Goal: Contribute content

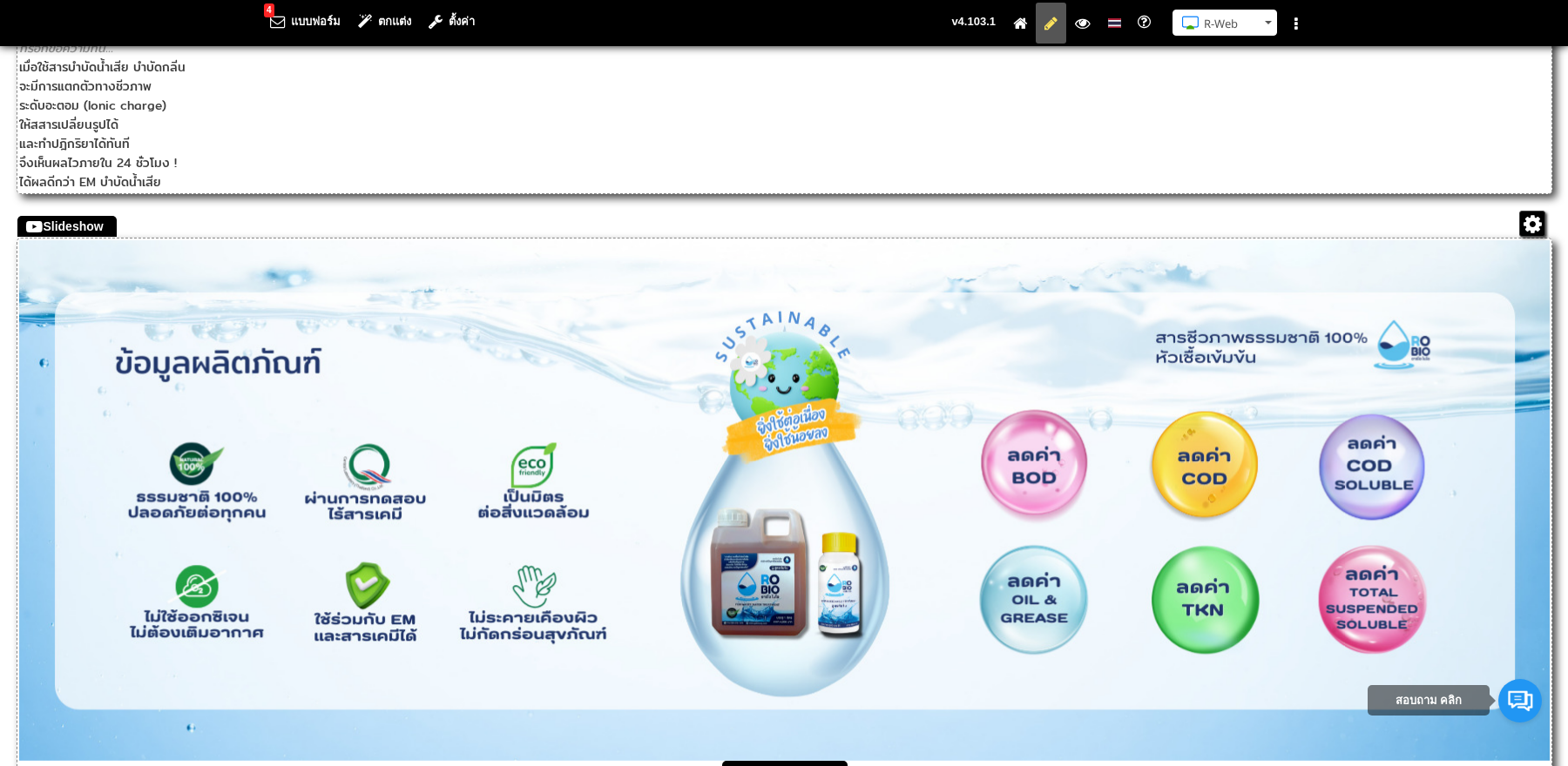
scroll to position [3267, 0]
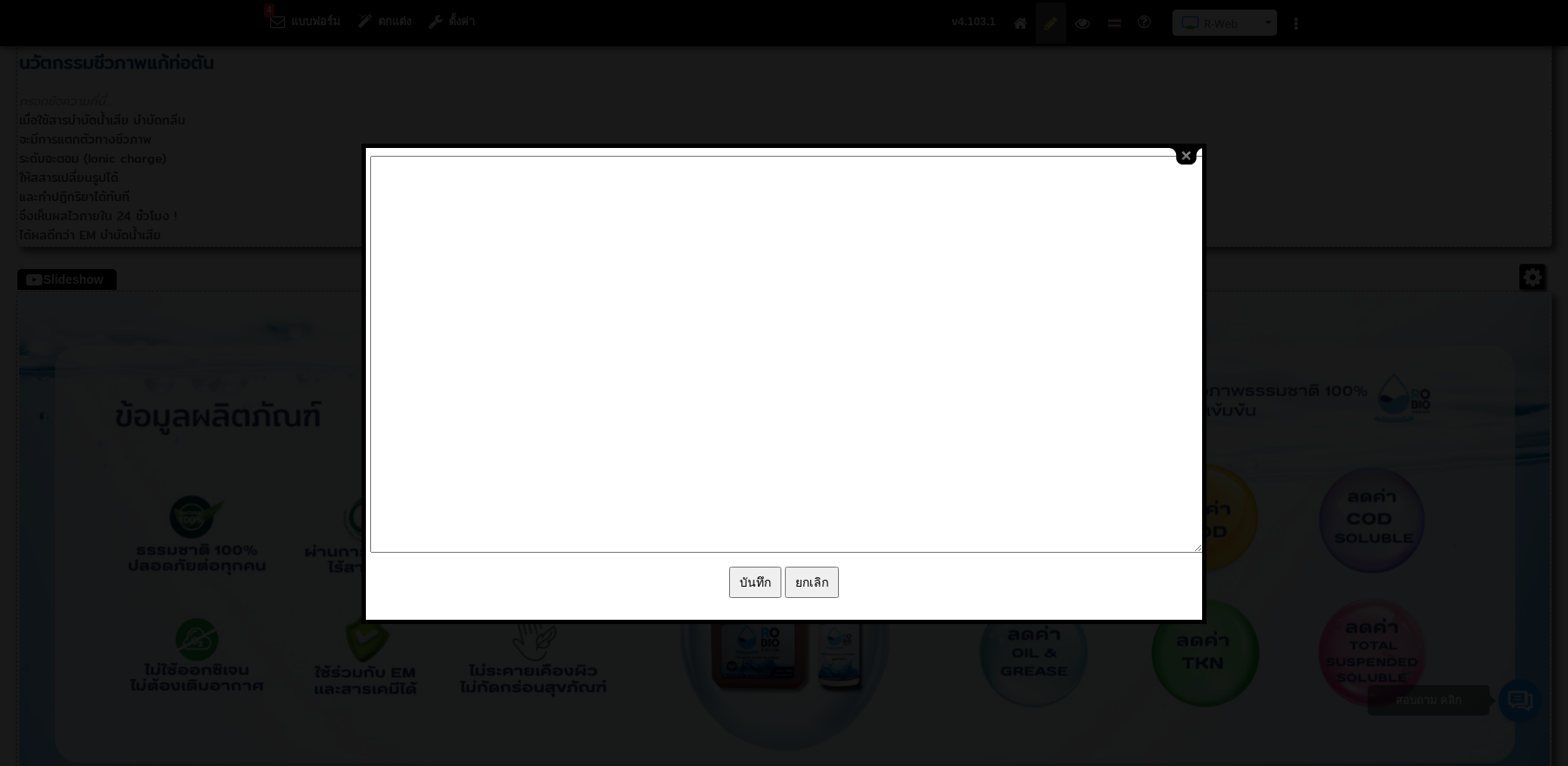
type textarea "<l6 ipsum="dolo-sitam: consec;"><adi eli="/seddoe/tempor/5_incุut_LA_ETD_Magna_…"
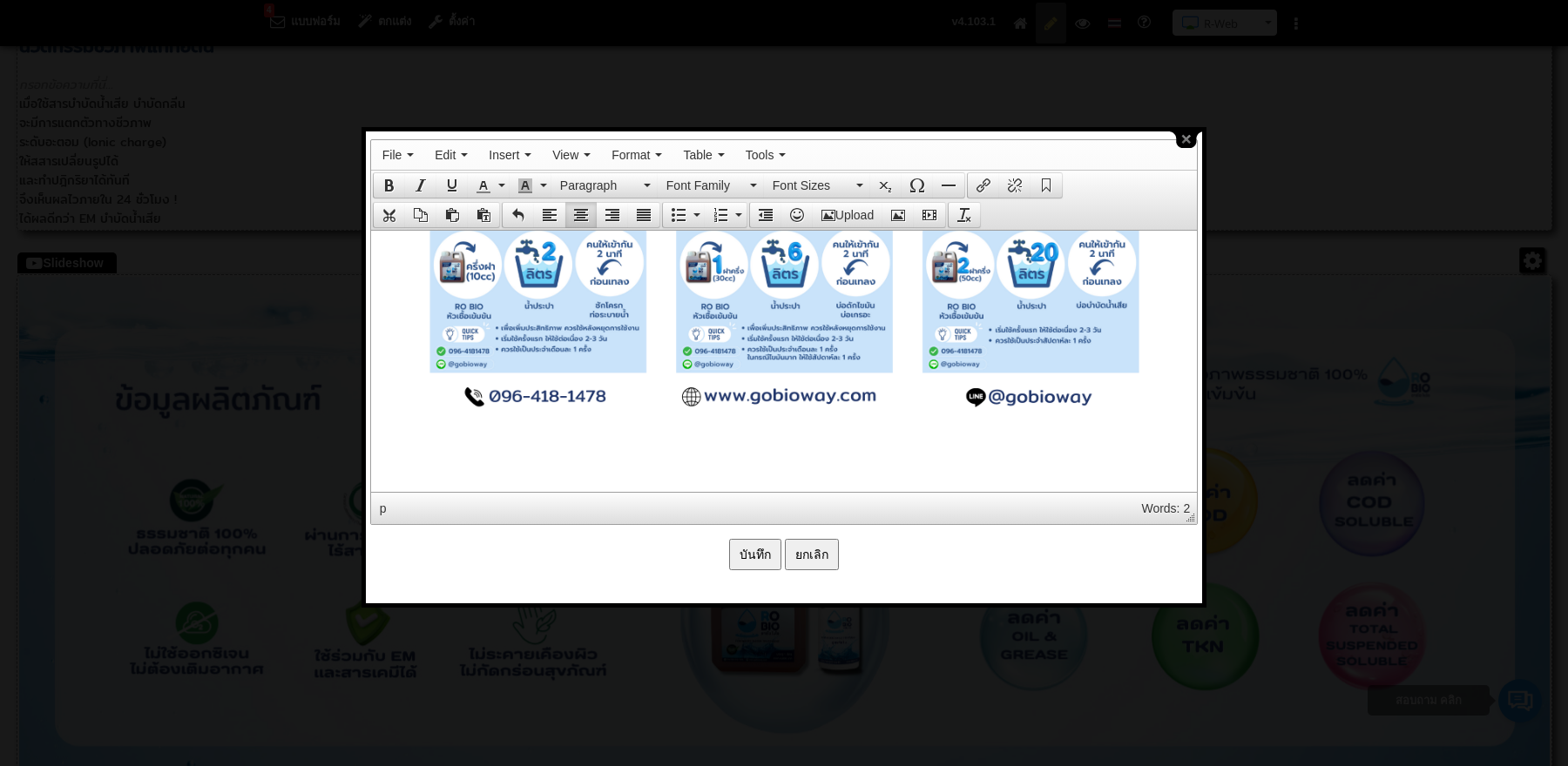
scroll to position [6359, 0]
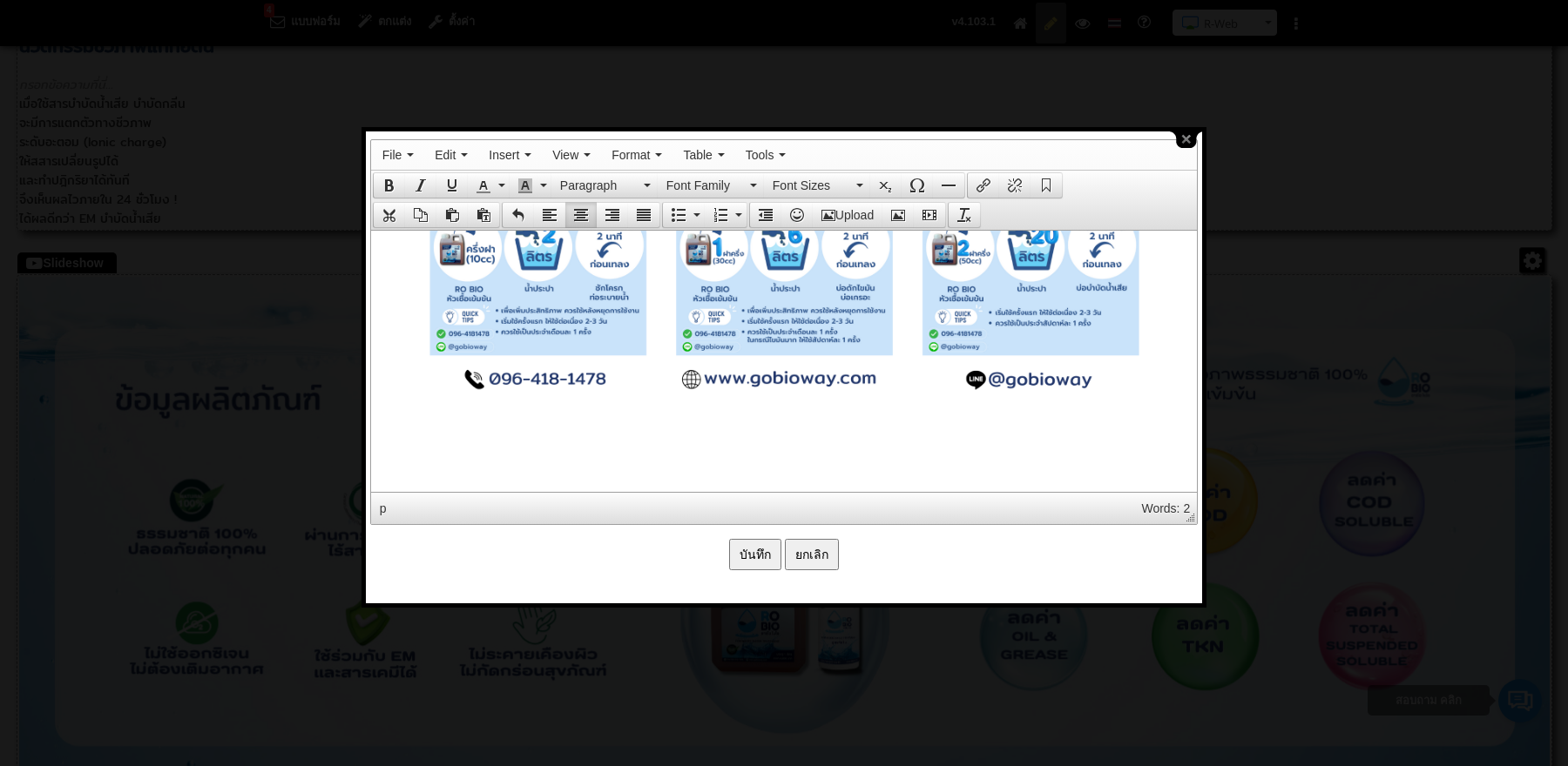
click at [844, 209] on button "Upload" at bounding box center [847, 215] width 69 height 25
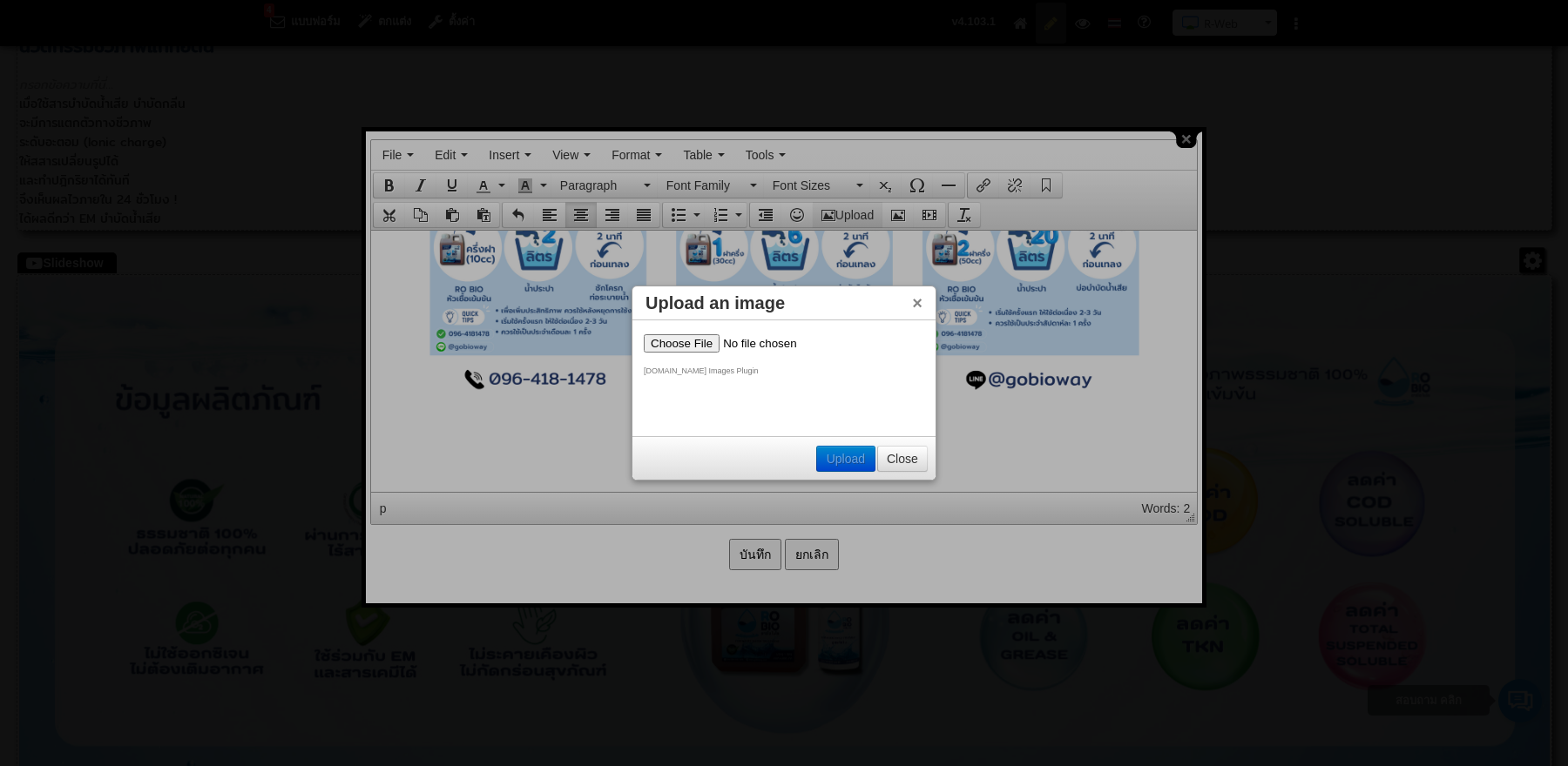
scroll to position [0, 0]
click at [693, 345] on input "file" at bounding box center [754, 342] width 220 height 18
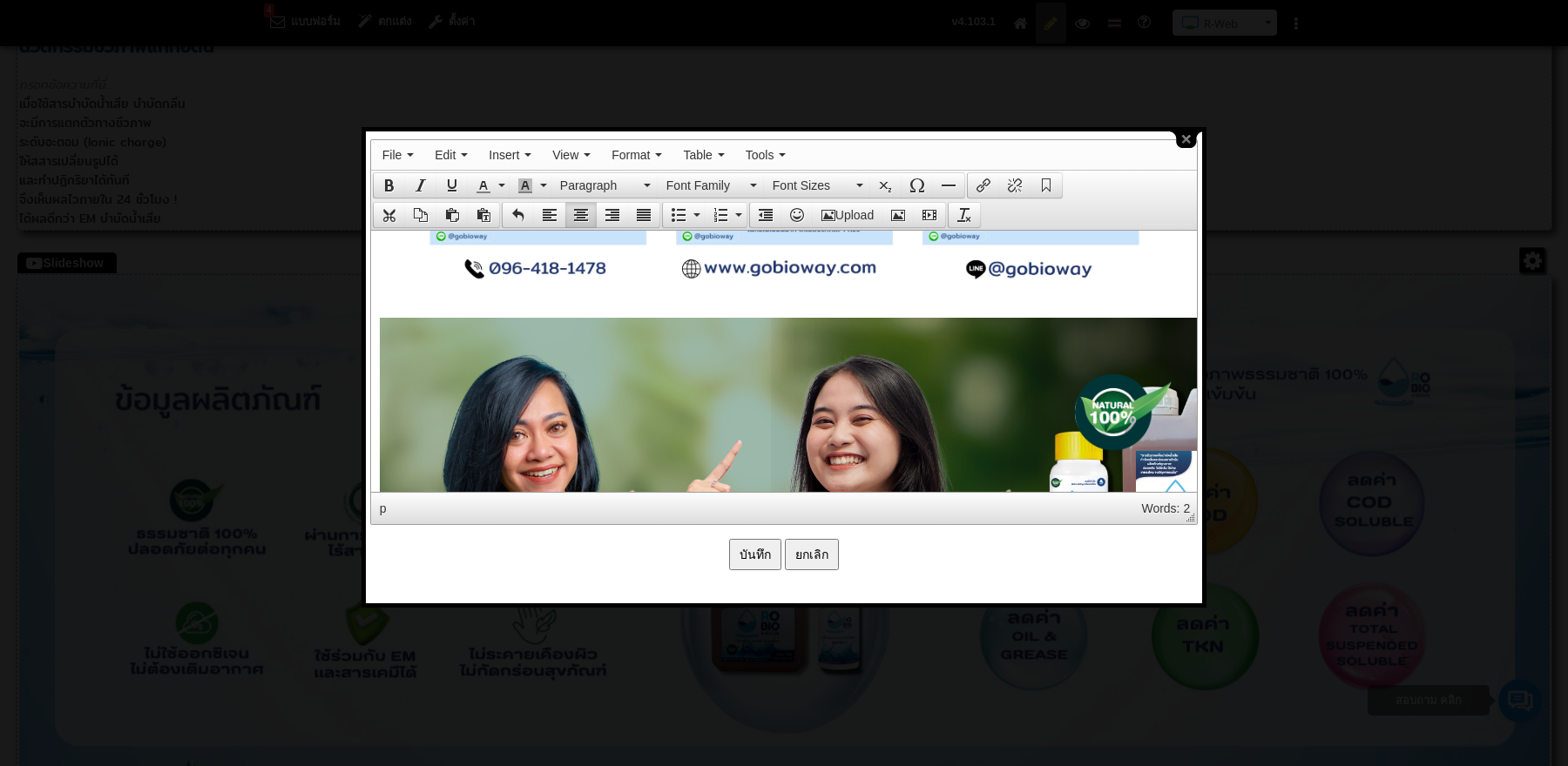
scroll to position [6522, 0]
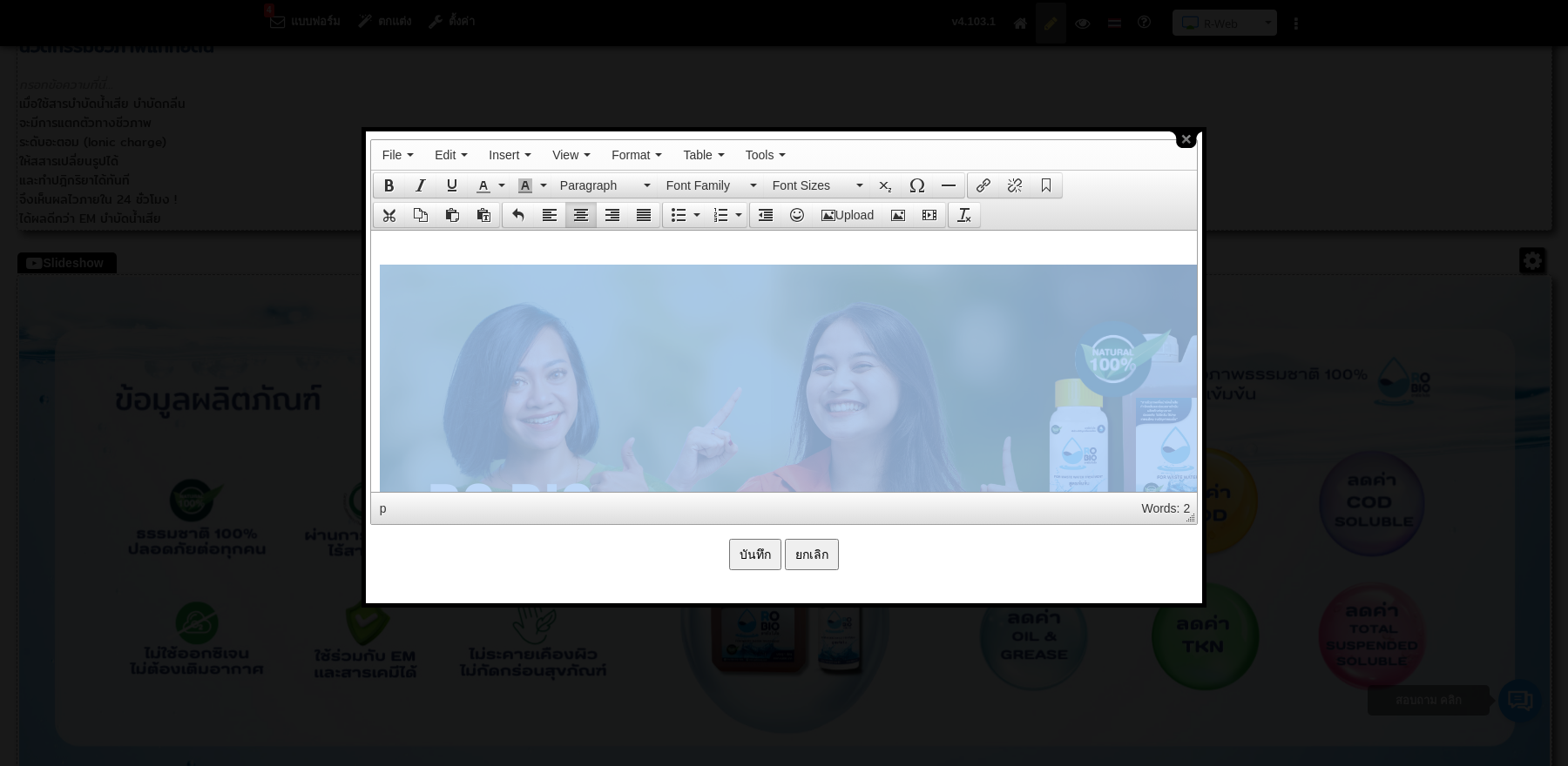
drag, startPoint x: 803, startPoint y: 327, endPoint x: 864, endPoint y: 233, distance: 112.1
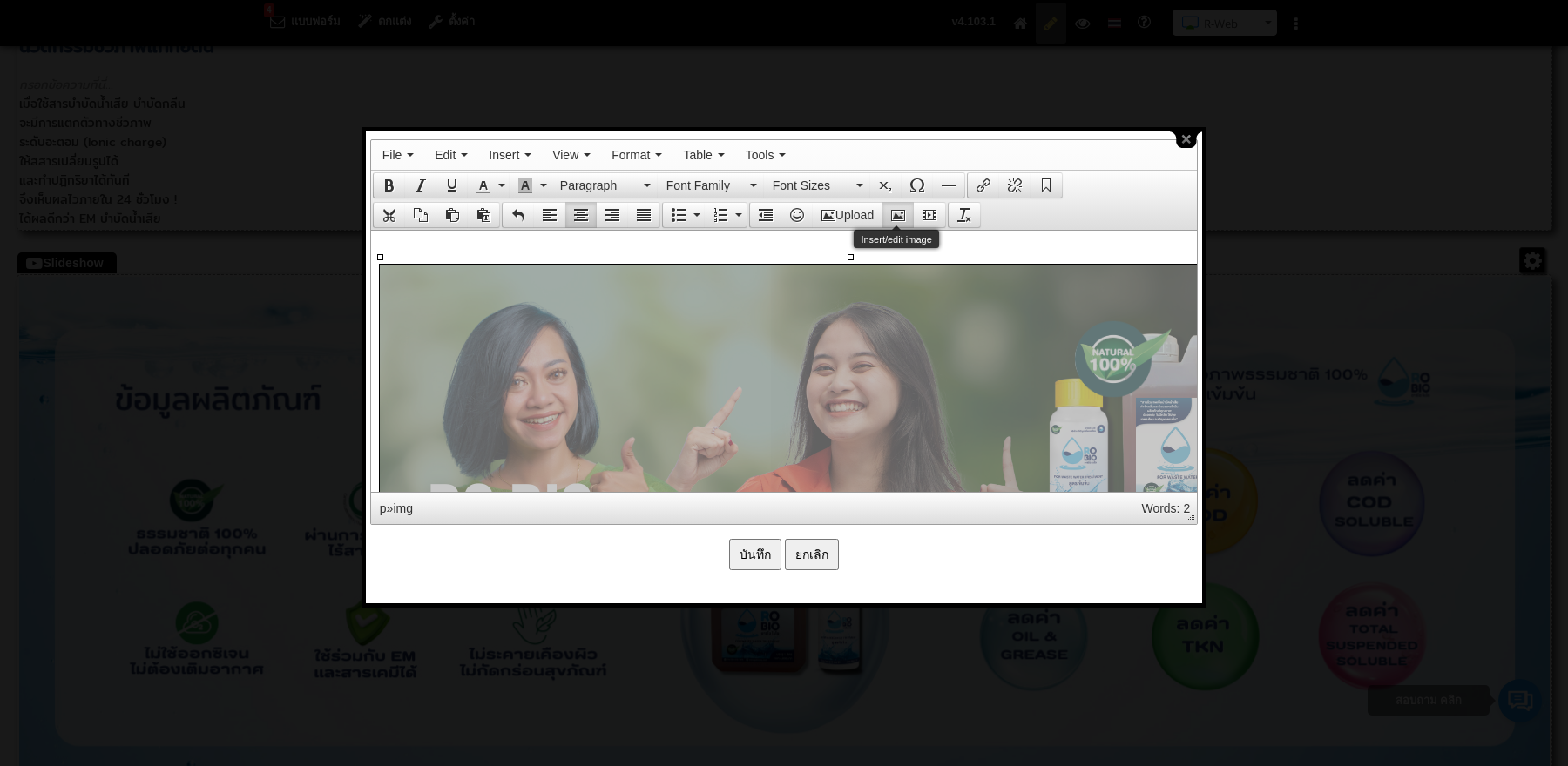
click at [897, 209] on icon "Insert/edit image" at bounding box center [898, 215] width 14 height 14
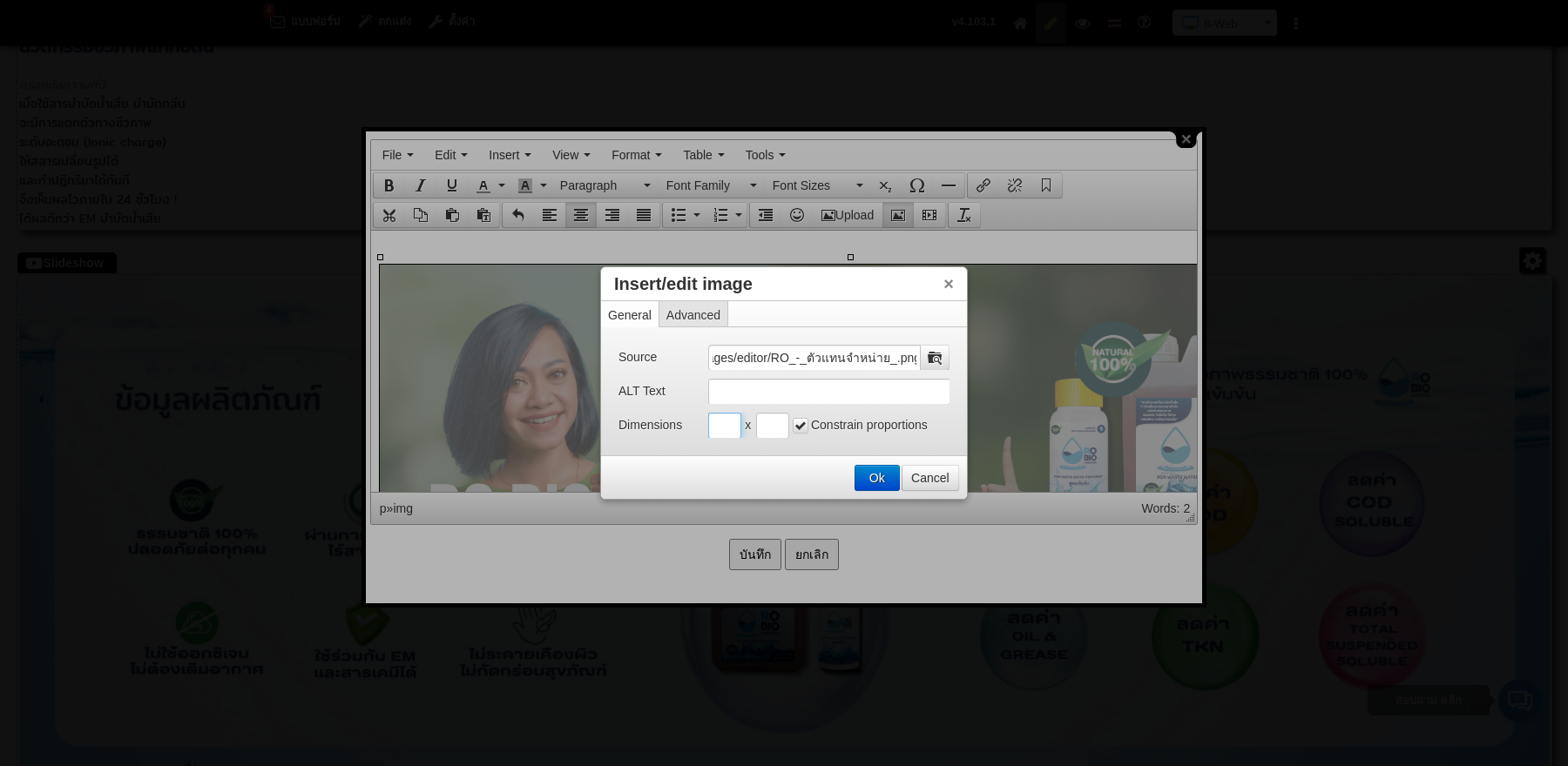
scroll to position [0, 0]
click at [716, 427] on input "Insert/edit image" at bounding box center [725, 426] width 33 height 27
type input "300"
click at [764, 432] on input "Insert/edit image" at bounding box center [772, 426] width 33 height 27
type input "300"
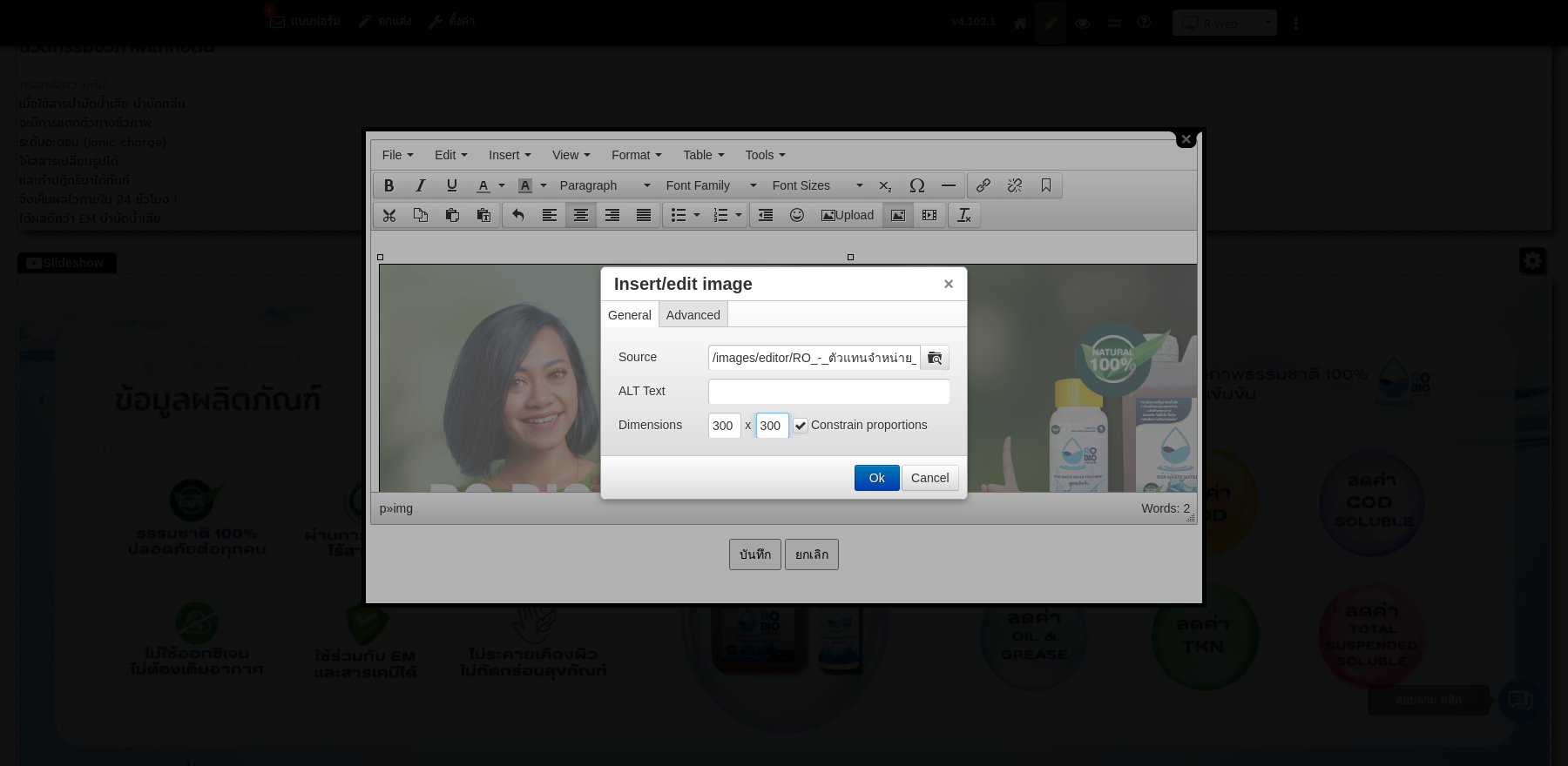
click at [879, 469] on button "Ok" at bounding box center [877, 478] width 44 height 25
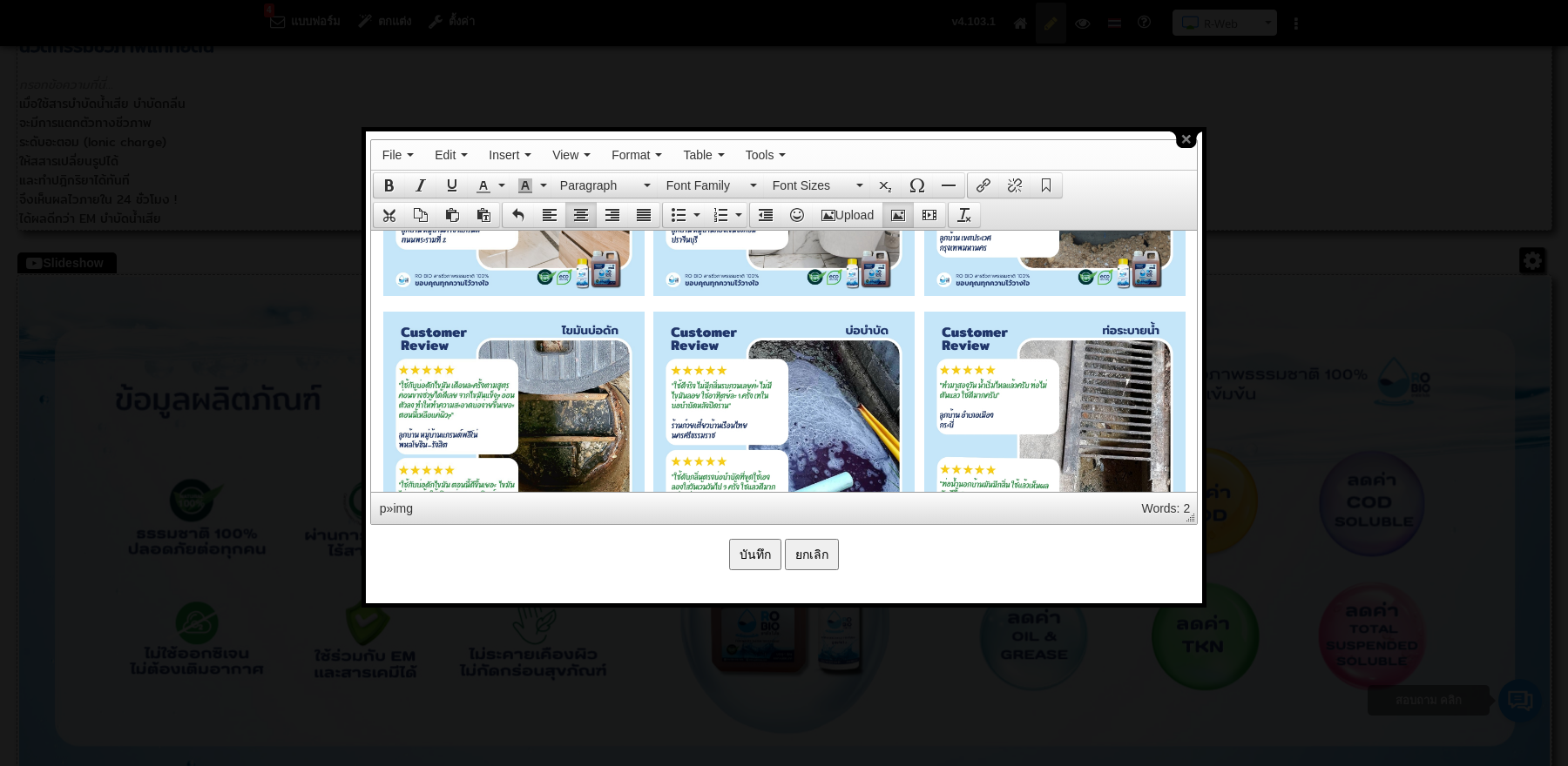
scroll to position [4944, 0]
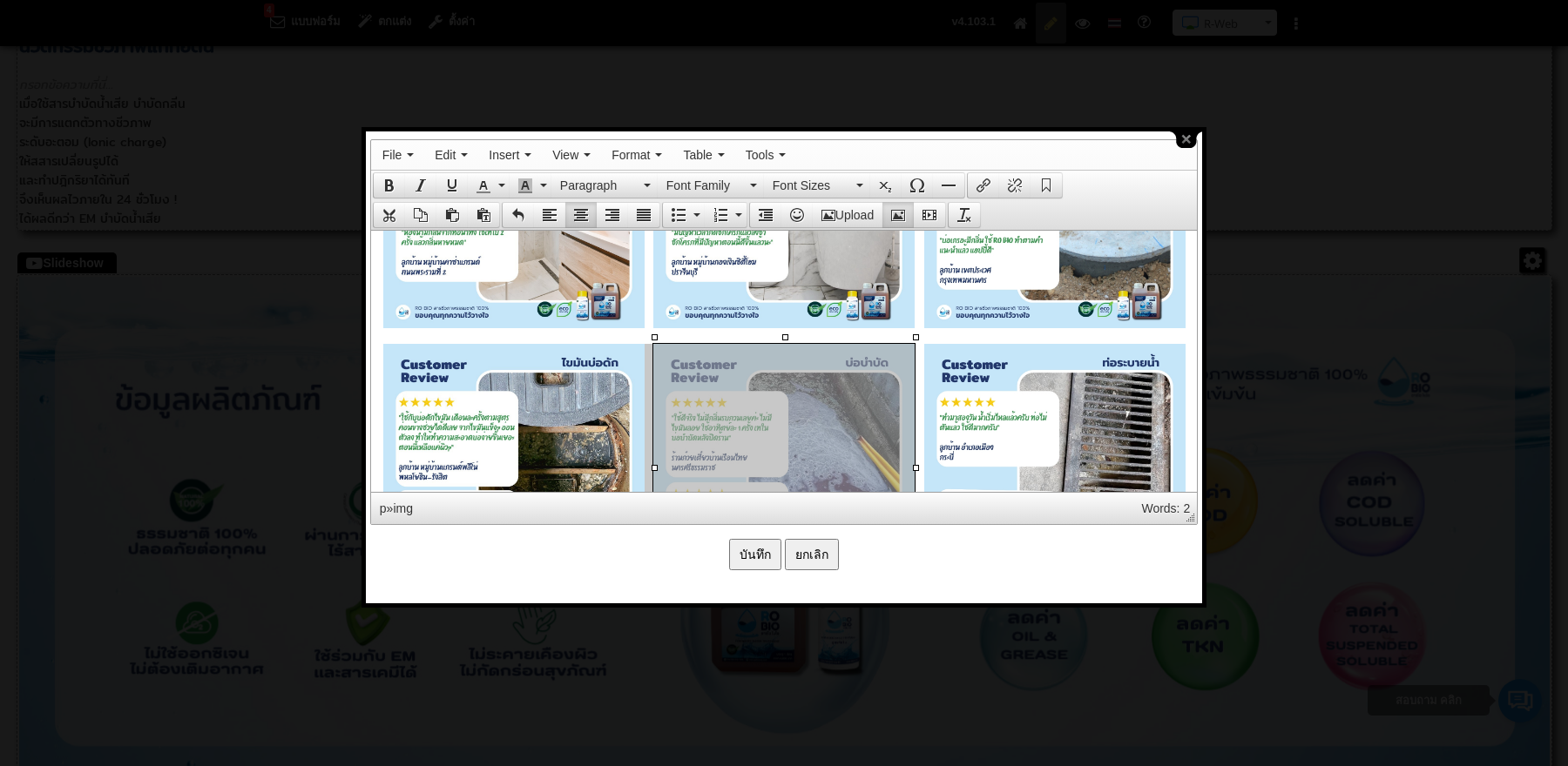
click at [898, 200] on div "Upload" at bounding box center [784, 214] width 826 height 29
click at [903, 204] on button "Insert/edit image" at bounding box center [897, 215] width 31 height 25
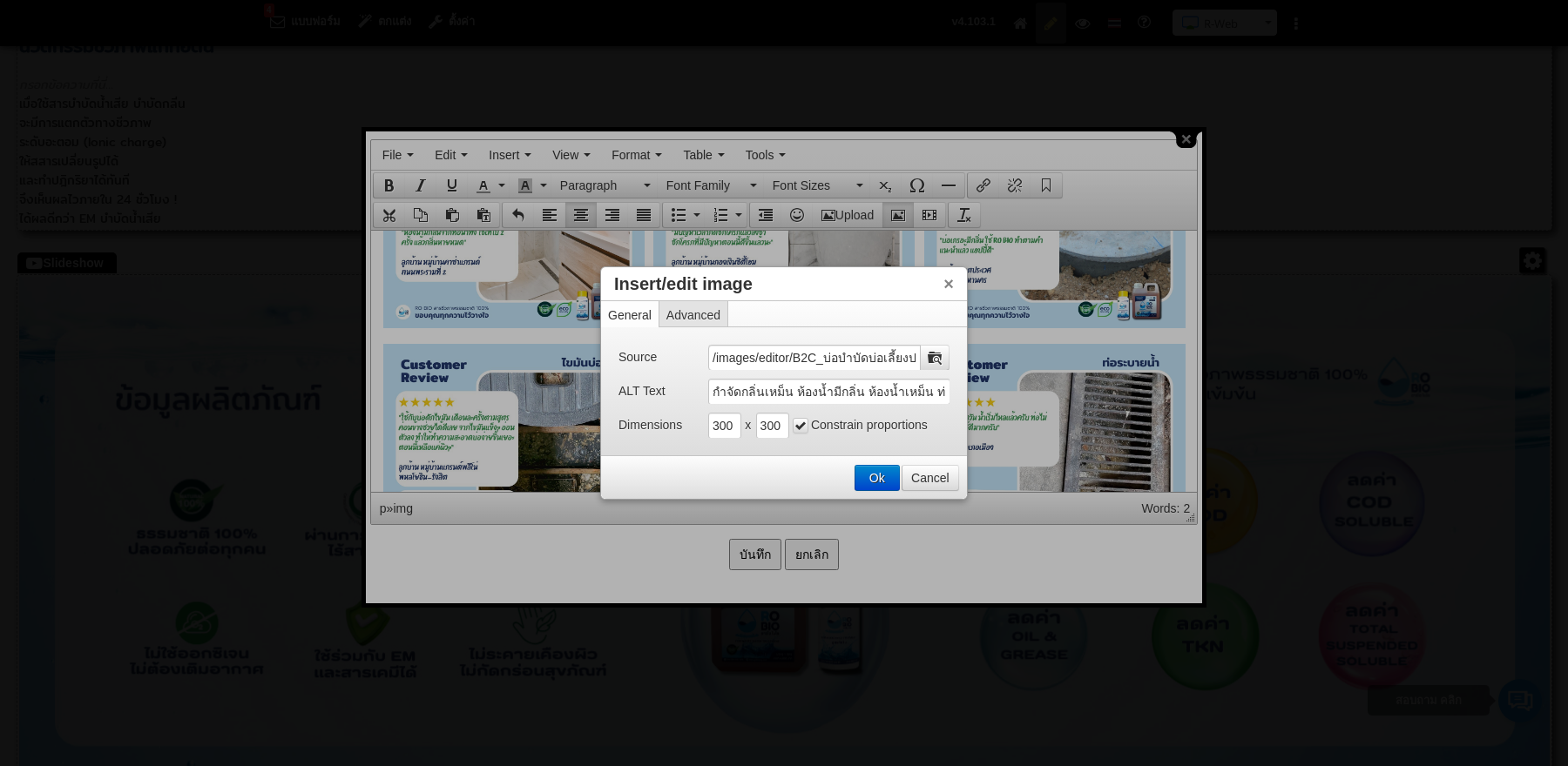
scroll to position [0, 34]
click at [866, 483] on button "Ok" at bounding box center [877, 478] width 44 height 25
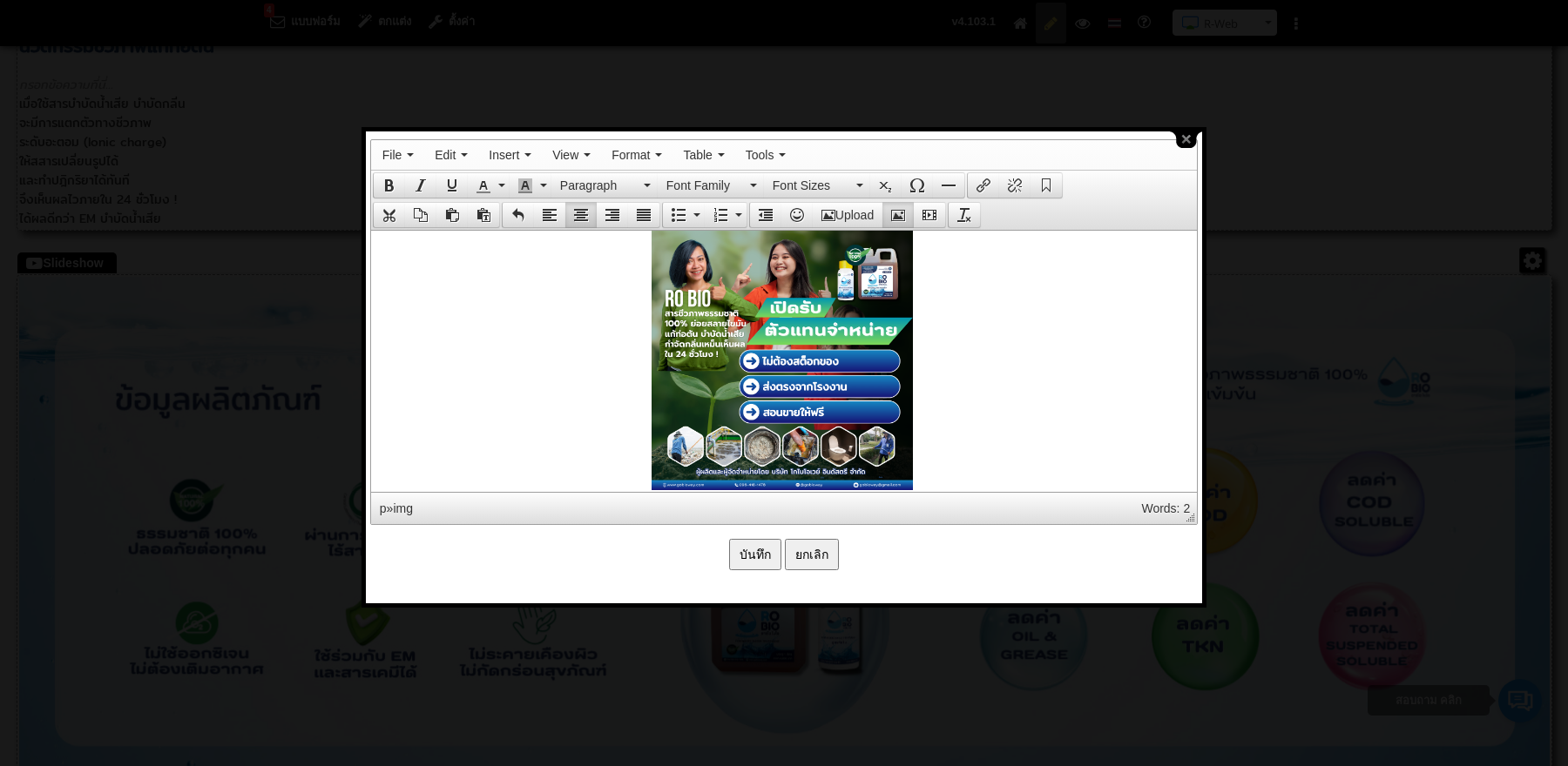
scroll to position [6615, 0]
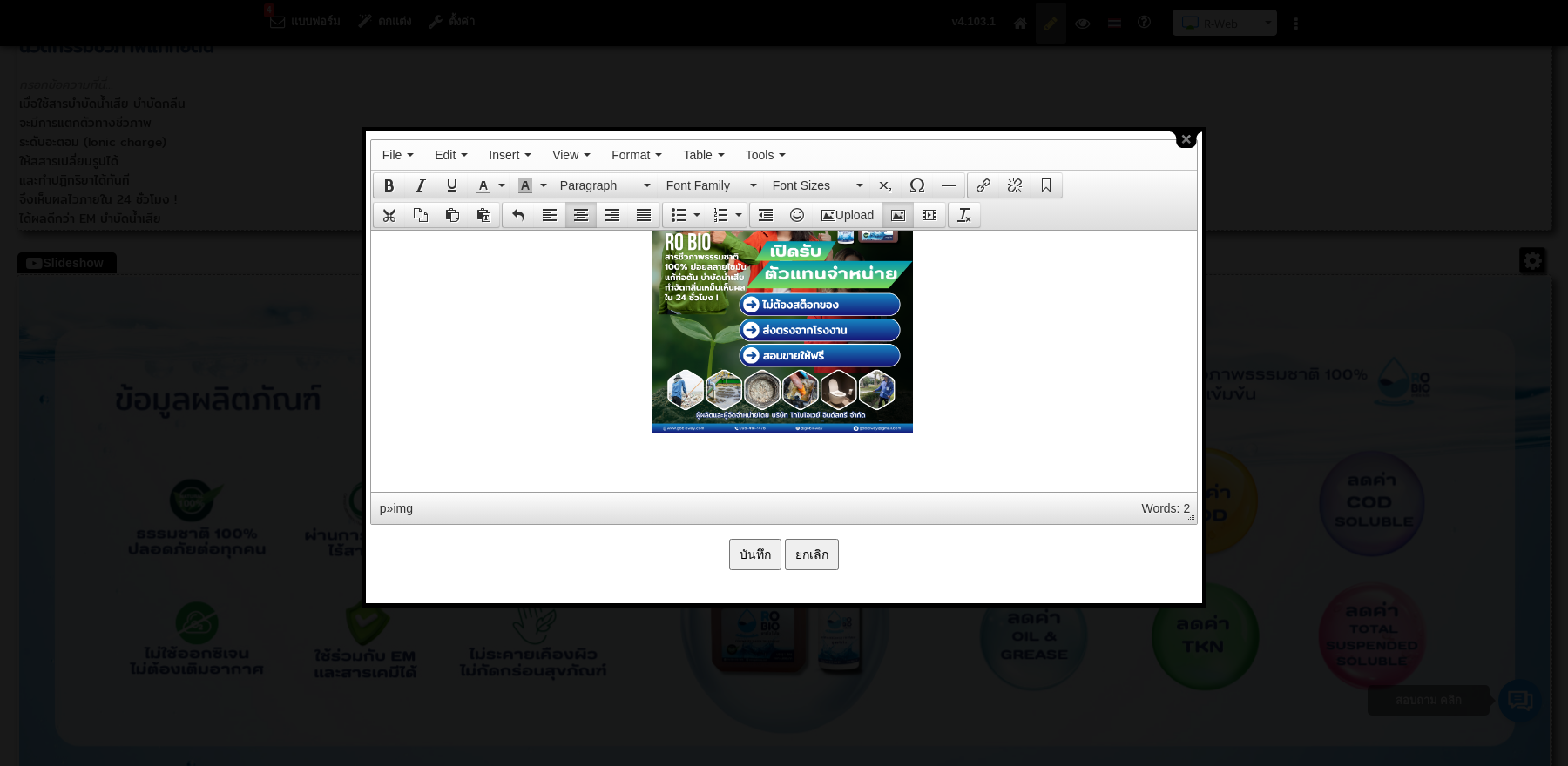
click at [958, 414] on p at bounding box center [784, 304] width 808 height 264
click at [842, 218] on button "Upload" at bounding box center [847, 215] width 69 height 25
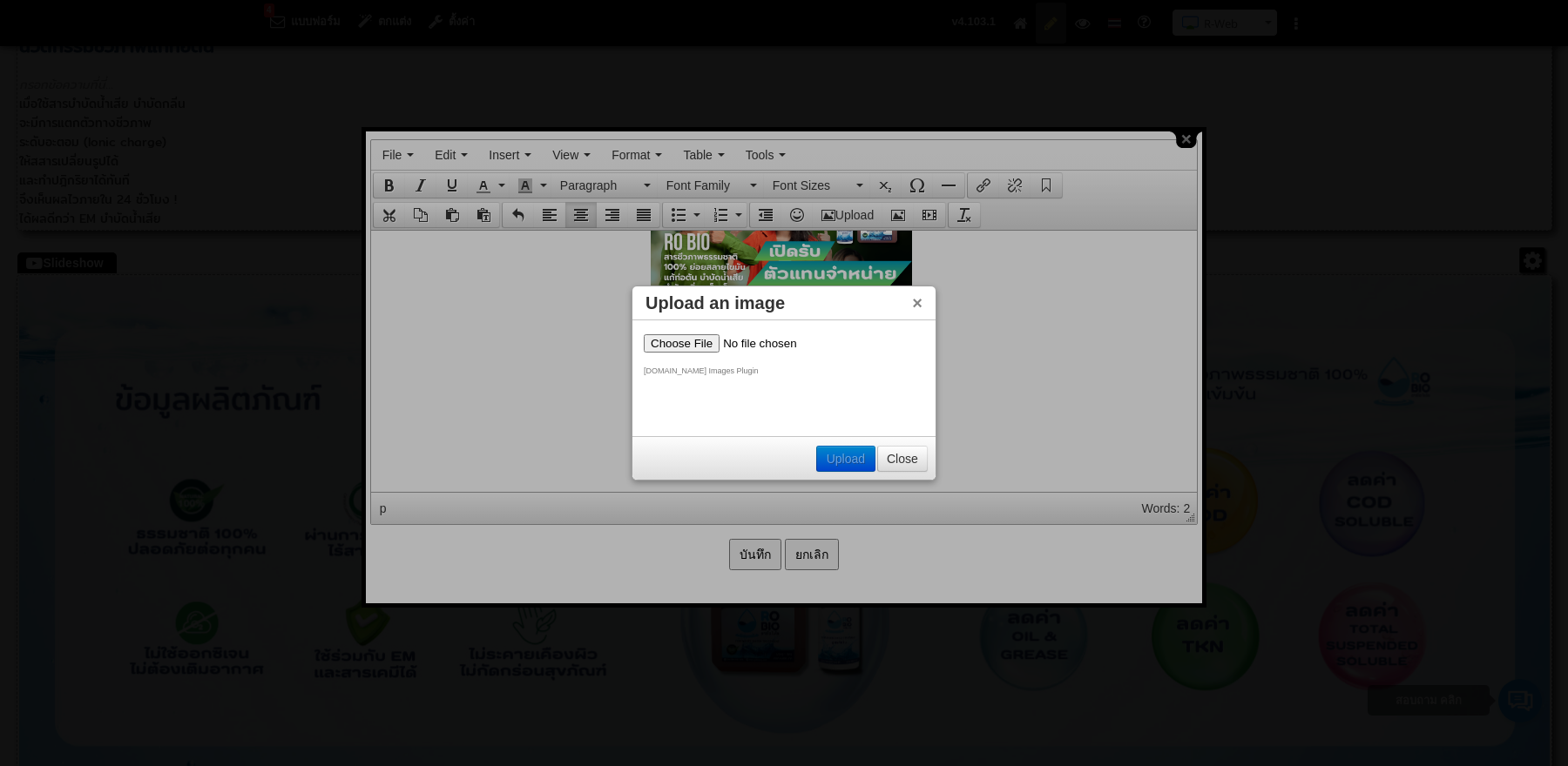
scroll to position [0, 0]
click at [683, 342] on input "file" at bounding box center [754, 342] width 220 height 18
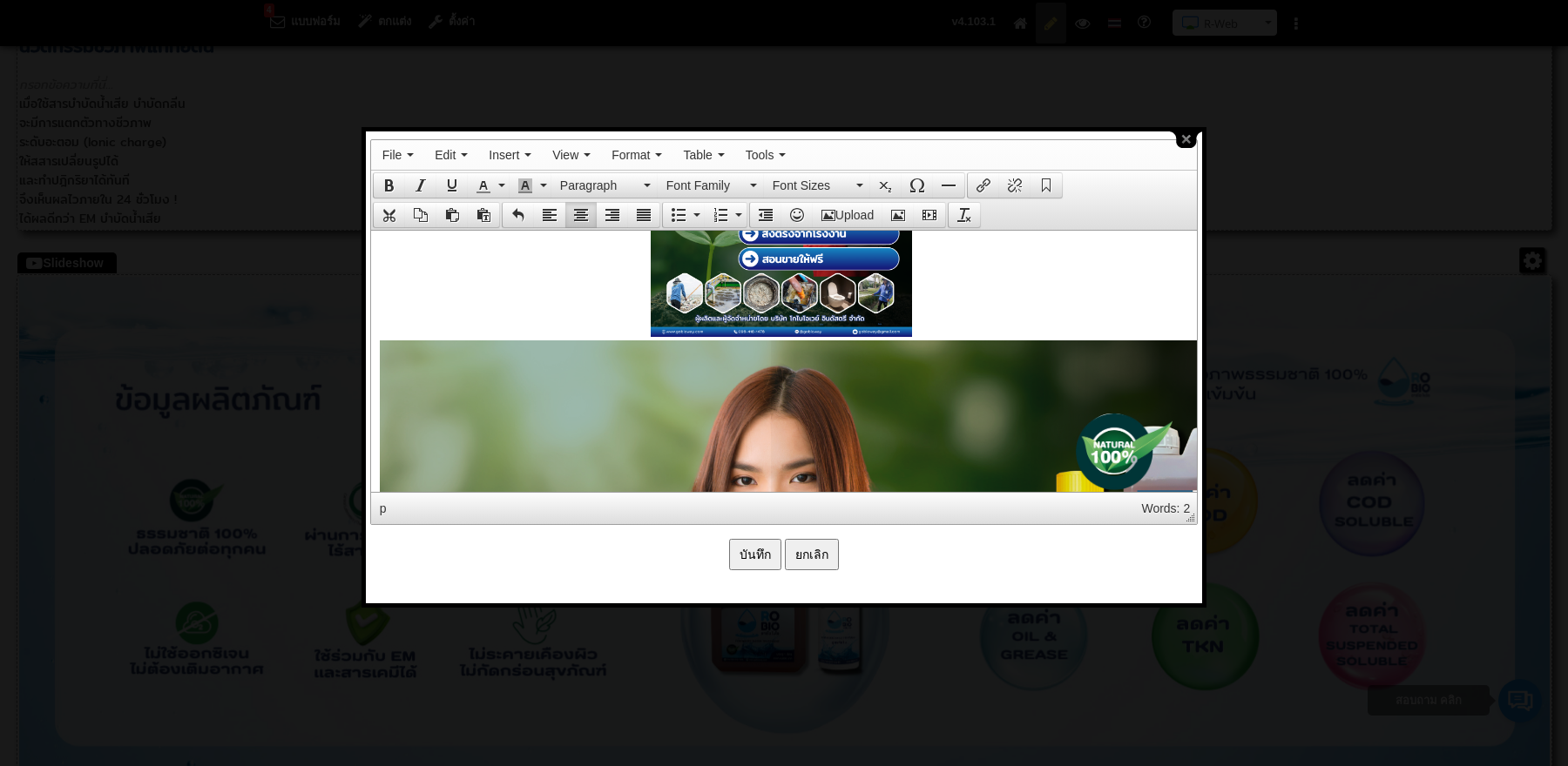
scroll to position [6742, 0]
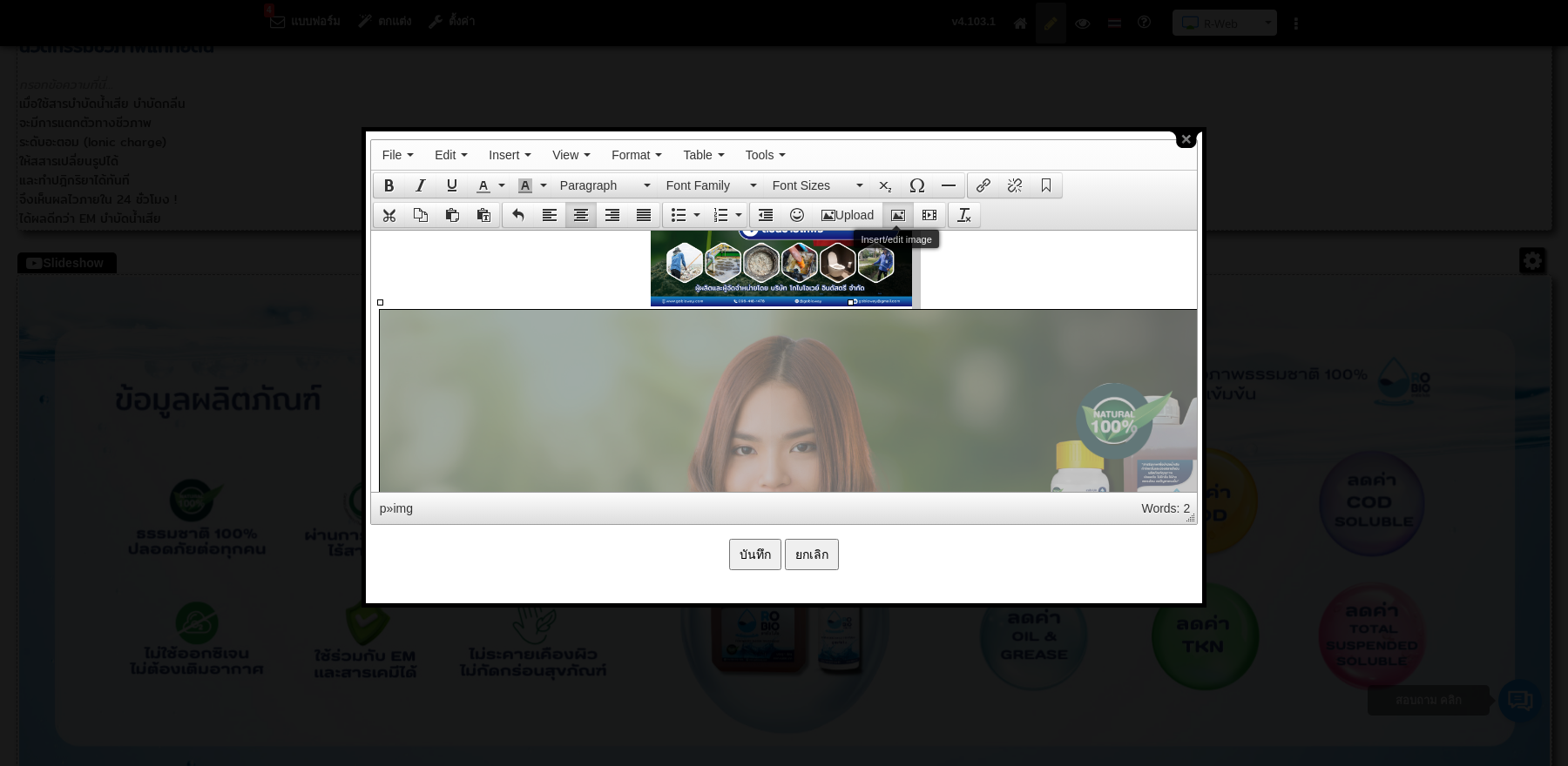
click at [899, 209] on icon "Insert/edit image" at bounding box center [898, 215] width 14 height 14
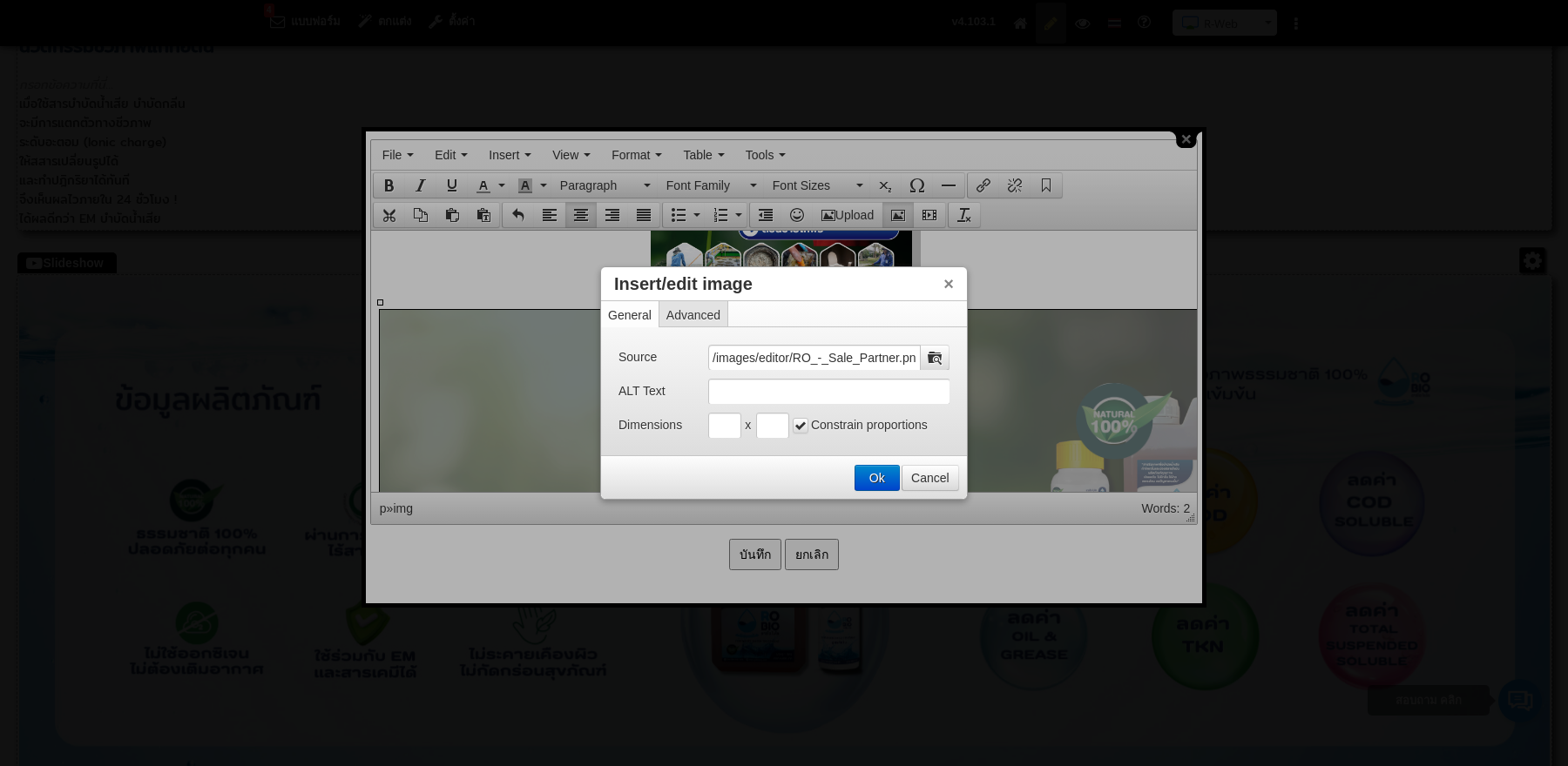
scroll to position [0, 6]
click at [712, 425] on input "Insert/edit image" at bounding box center [725, 426] width 33 height 27
type input "300"
click at [779, 428] on input "Insert/edit image" at bounding box center [772, 426] width 33 height 27
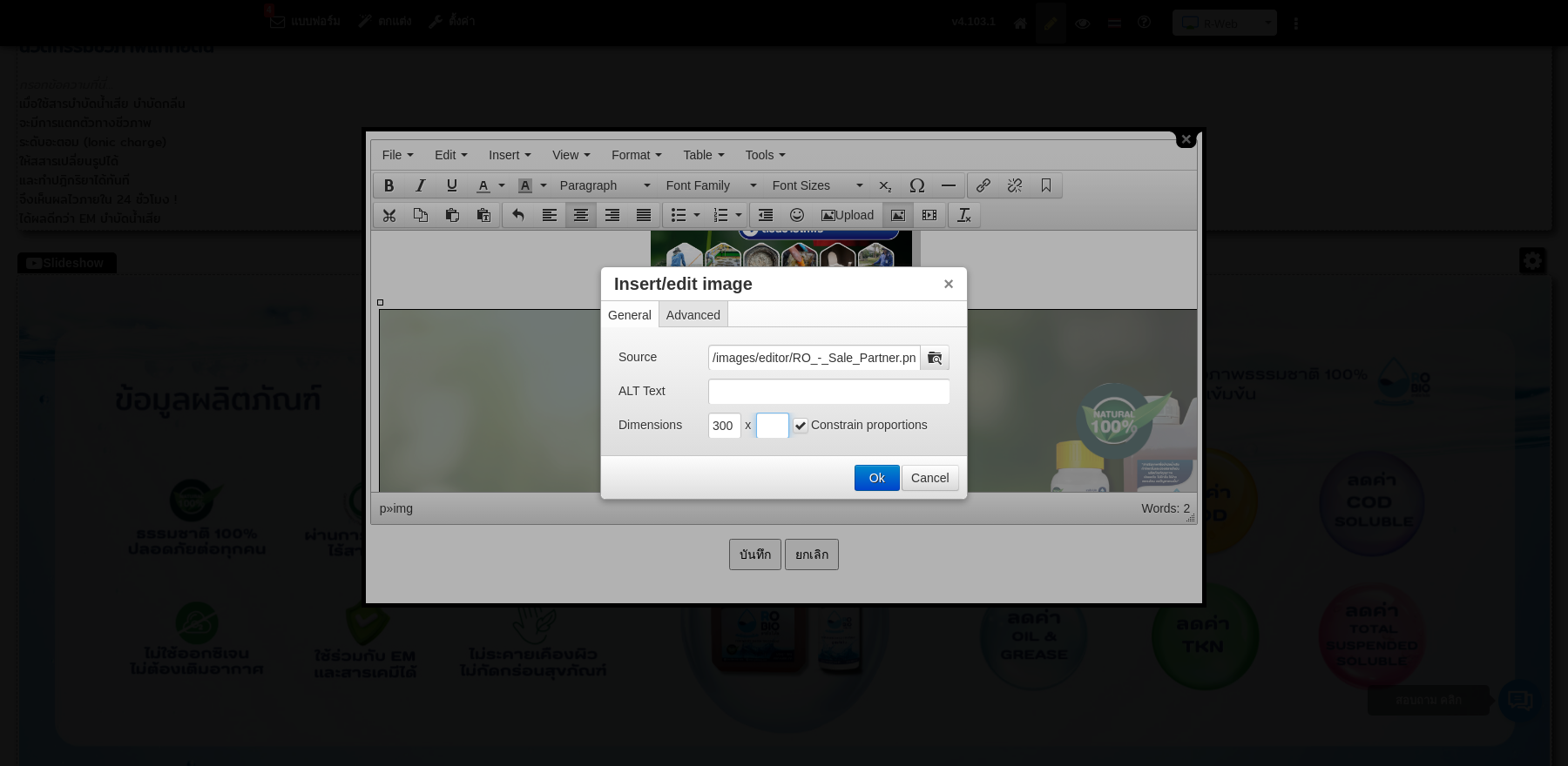
type input "300"
click at [884, 476] on button "Ok" at bounding box center [877, 478] width 44 height 25
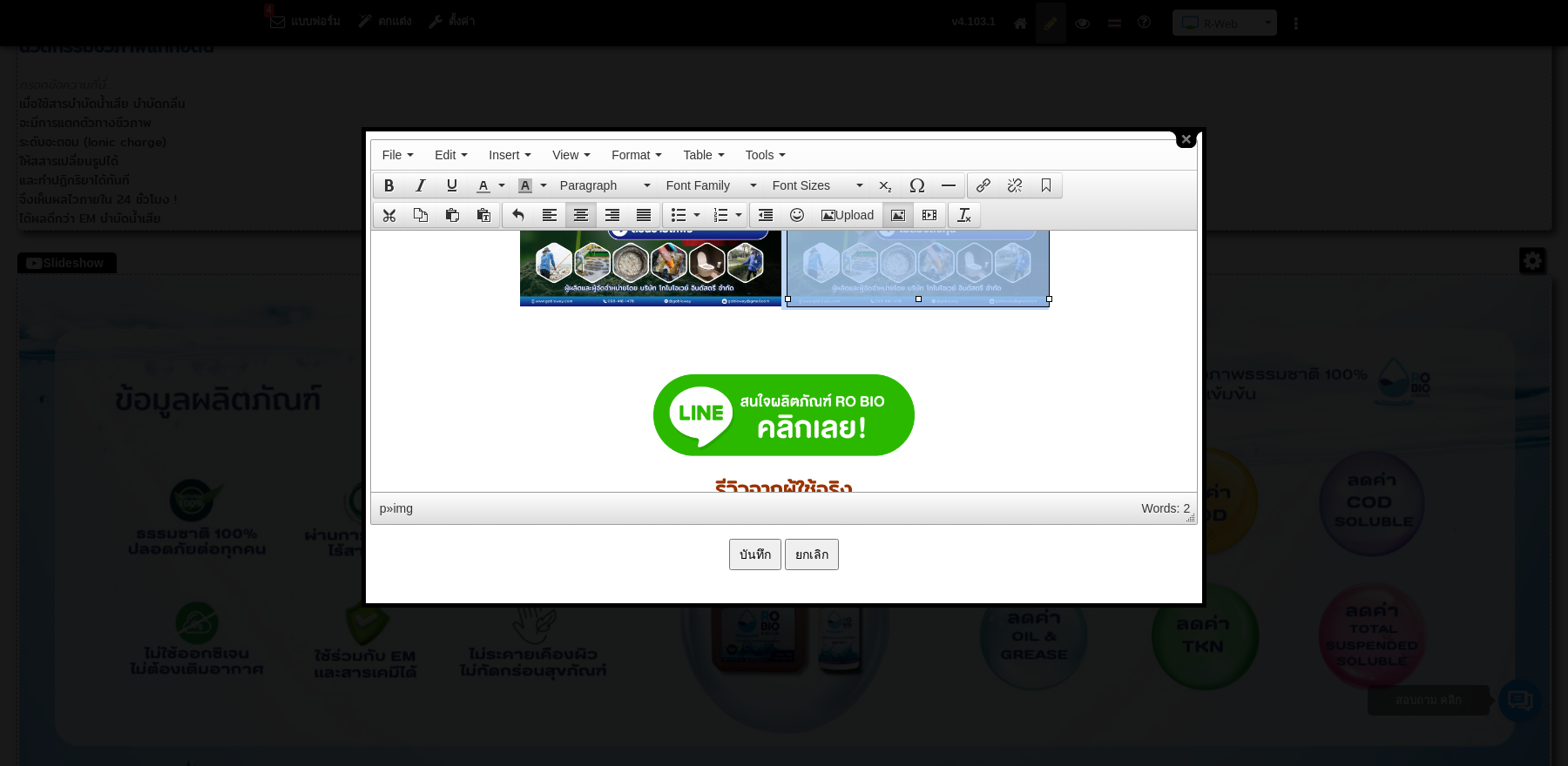
click at [1094, 292] on p at bounding box center [784, 177] width 808 height 264
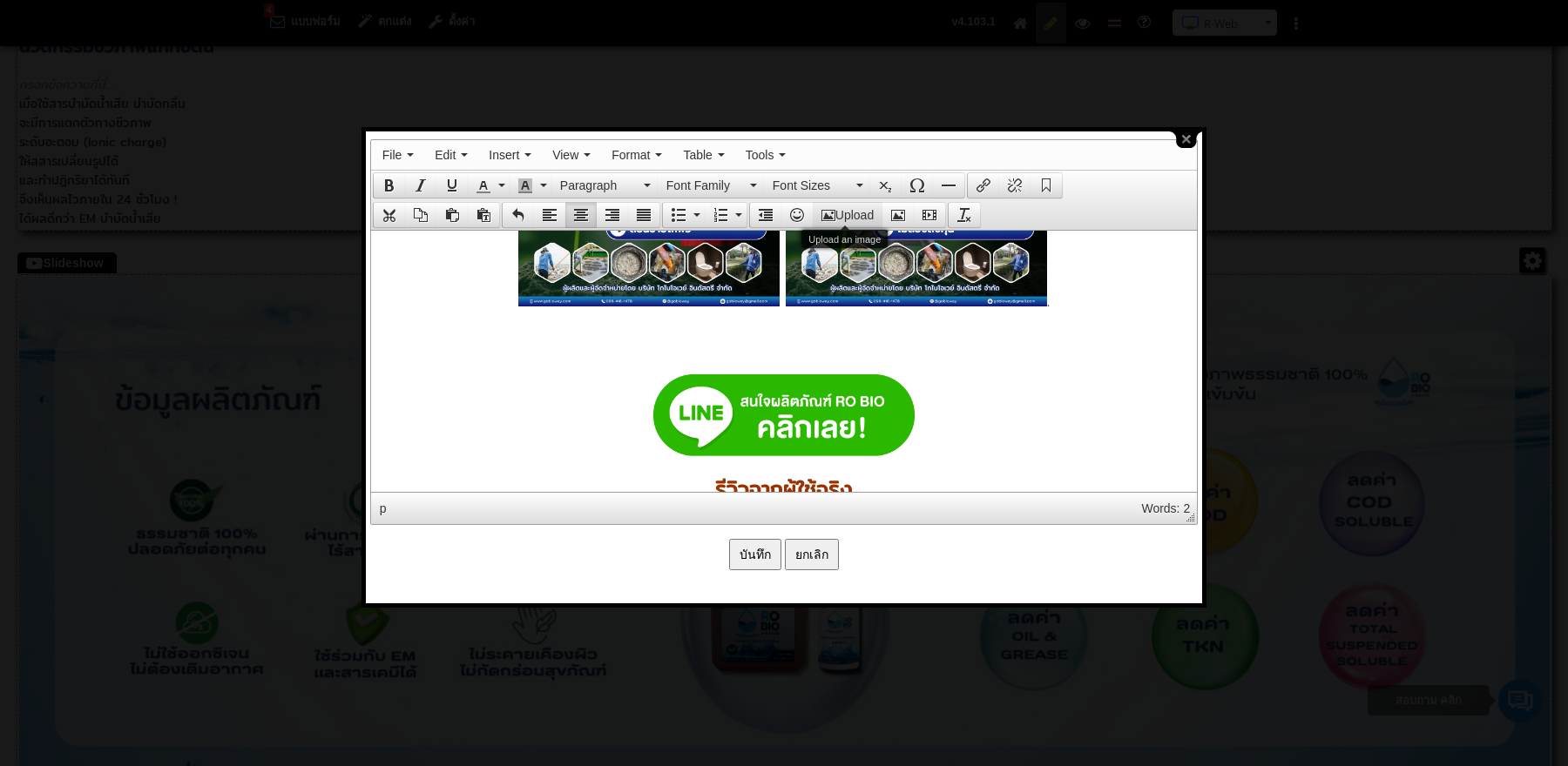
click at [852, 219] on button "Upload" at bounding box center [847, 215] width 69 height 25
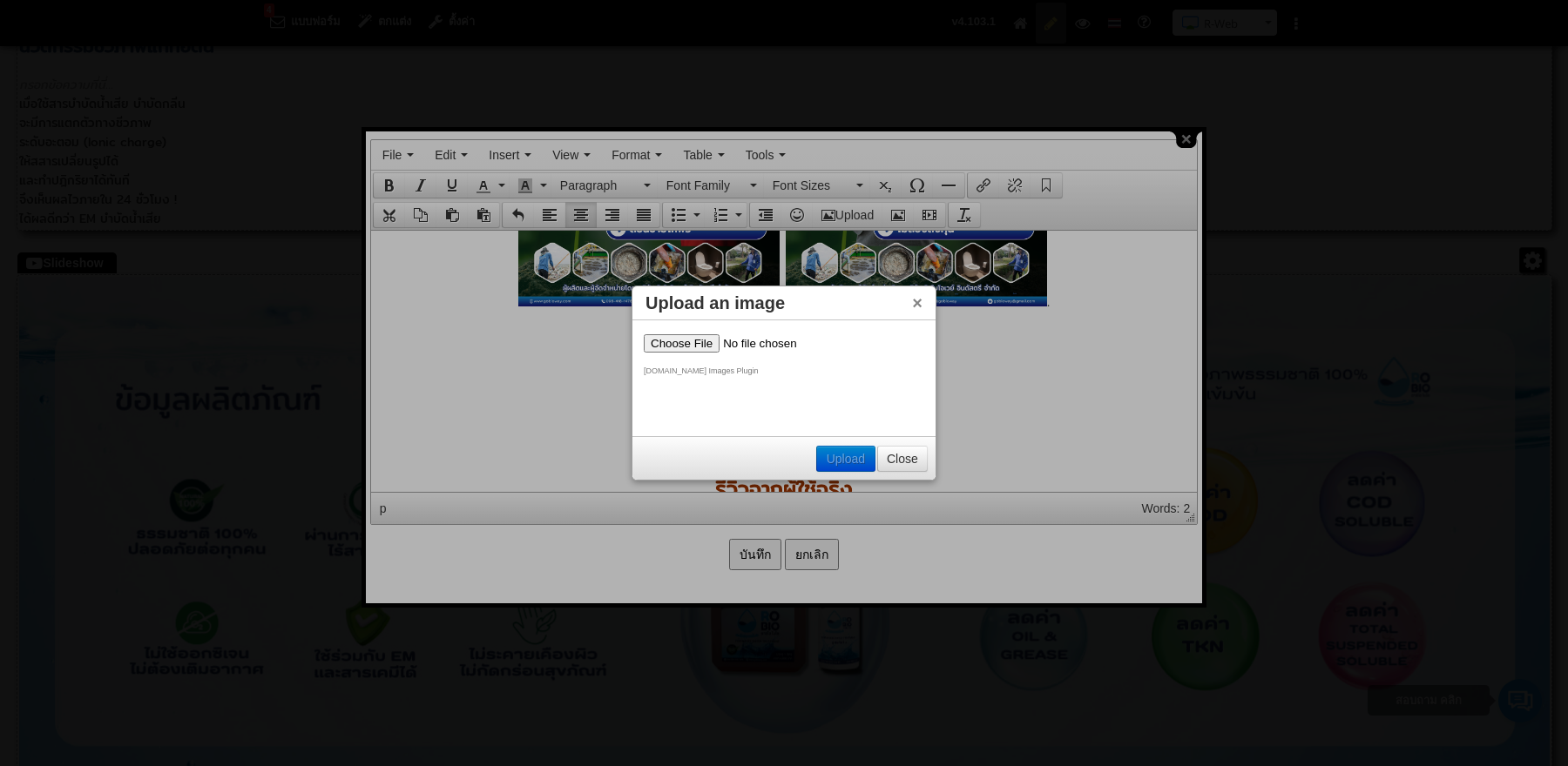
click at [685, 341] on input "file" at bounding box center [754, 342] width 220 height 18
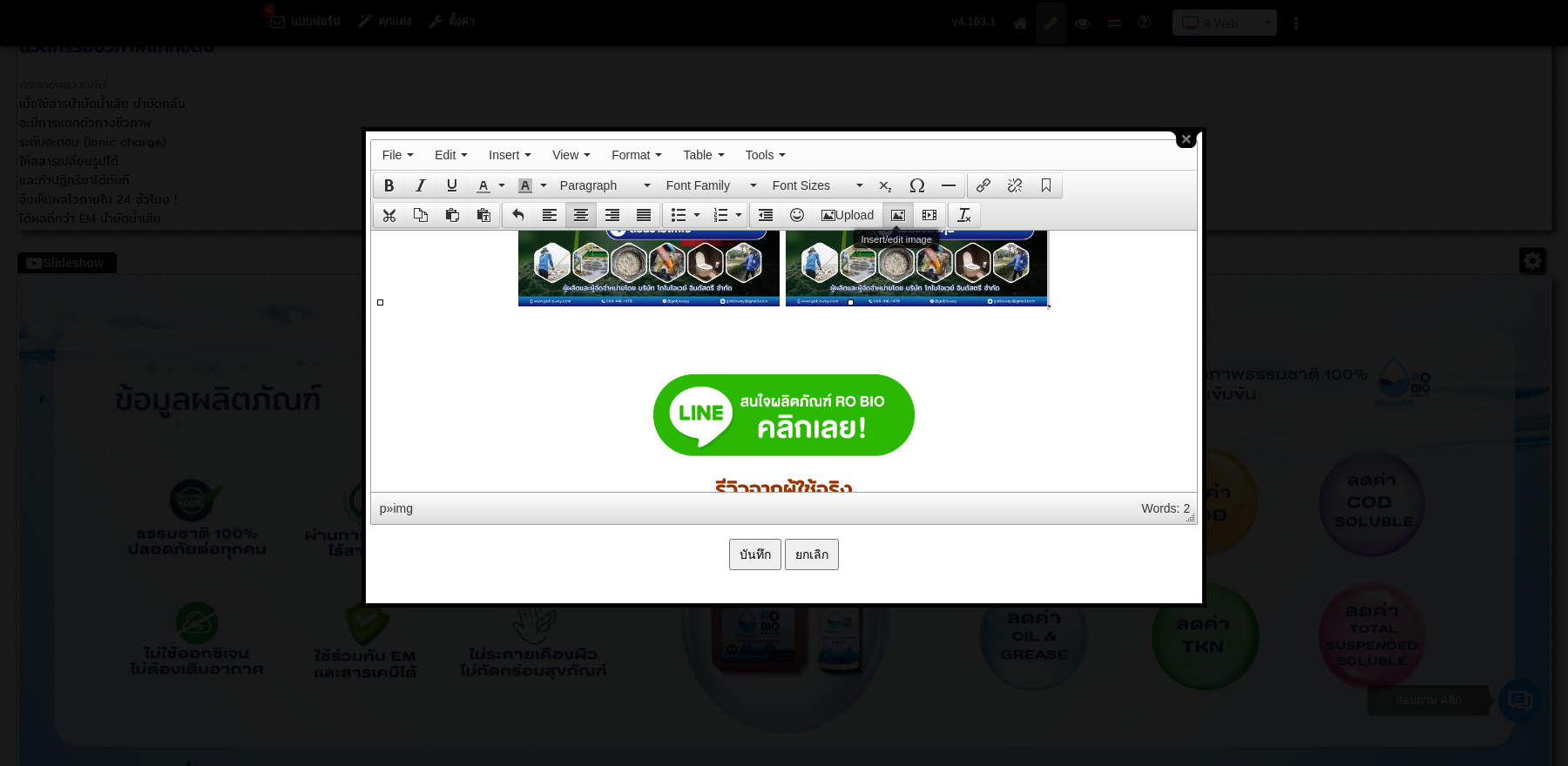
click at [903, 210] on icon "Insert/edit image" at bounding box center [898, 215] width 14 height 14
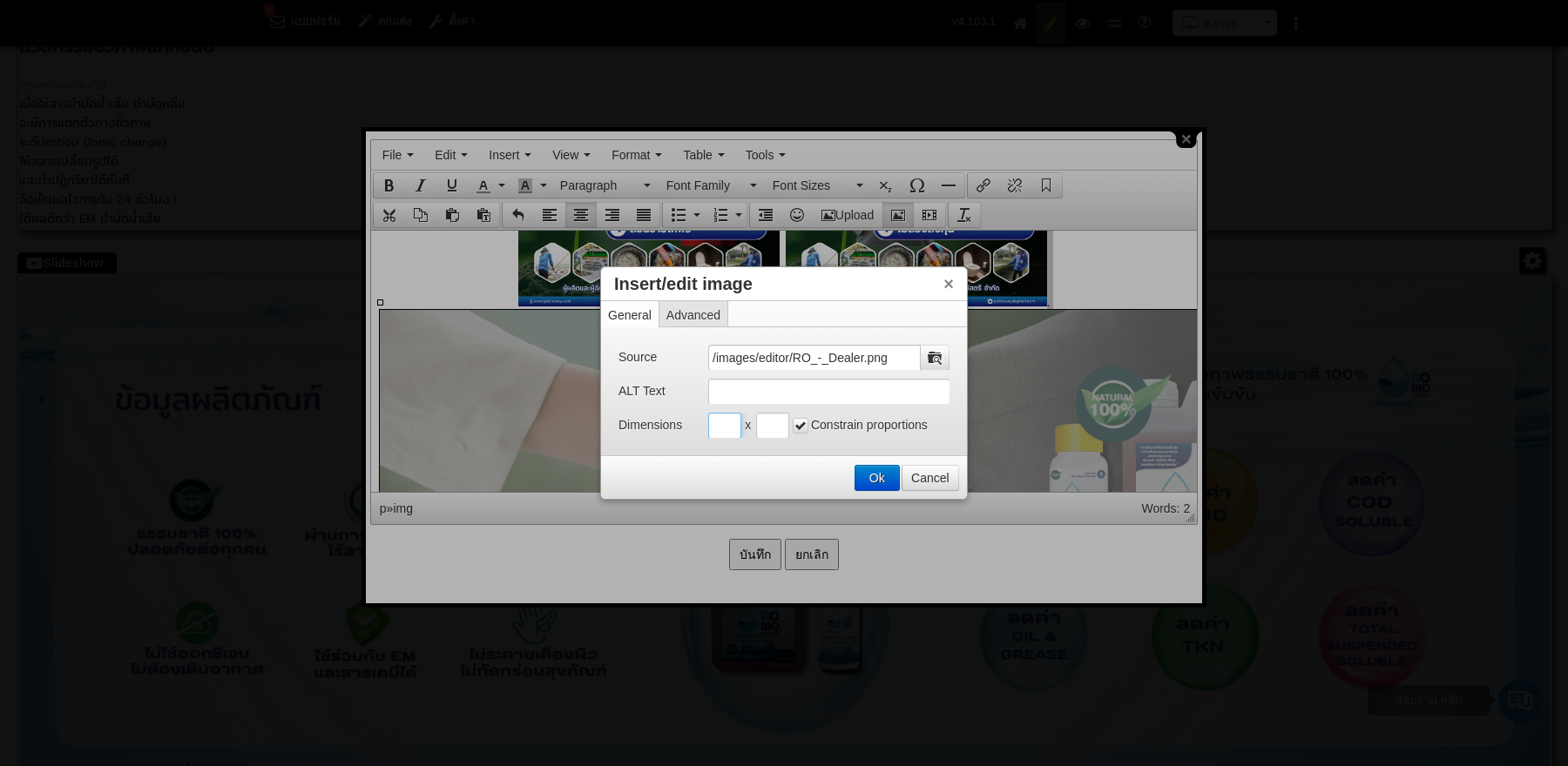
click at [732, 412] on input "Insert/edit image" at bounding box center [725, 426] width 33 height 27
type input "300"
click at [773, 426] on input "Insert/edit image" at bounding box center [772, 426] width 33 height 27
type input "300"
click at [872, 465] on button "Ok" at bounding box center [877, 478] width 44 height 25
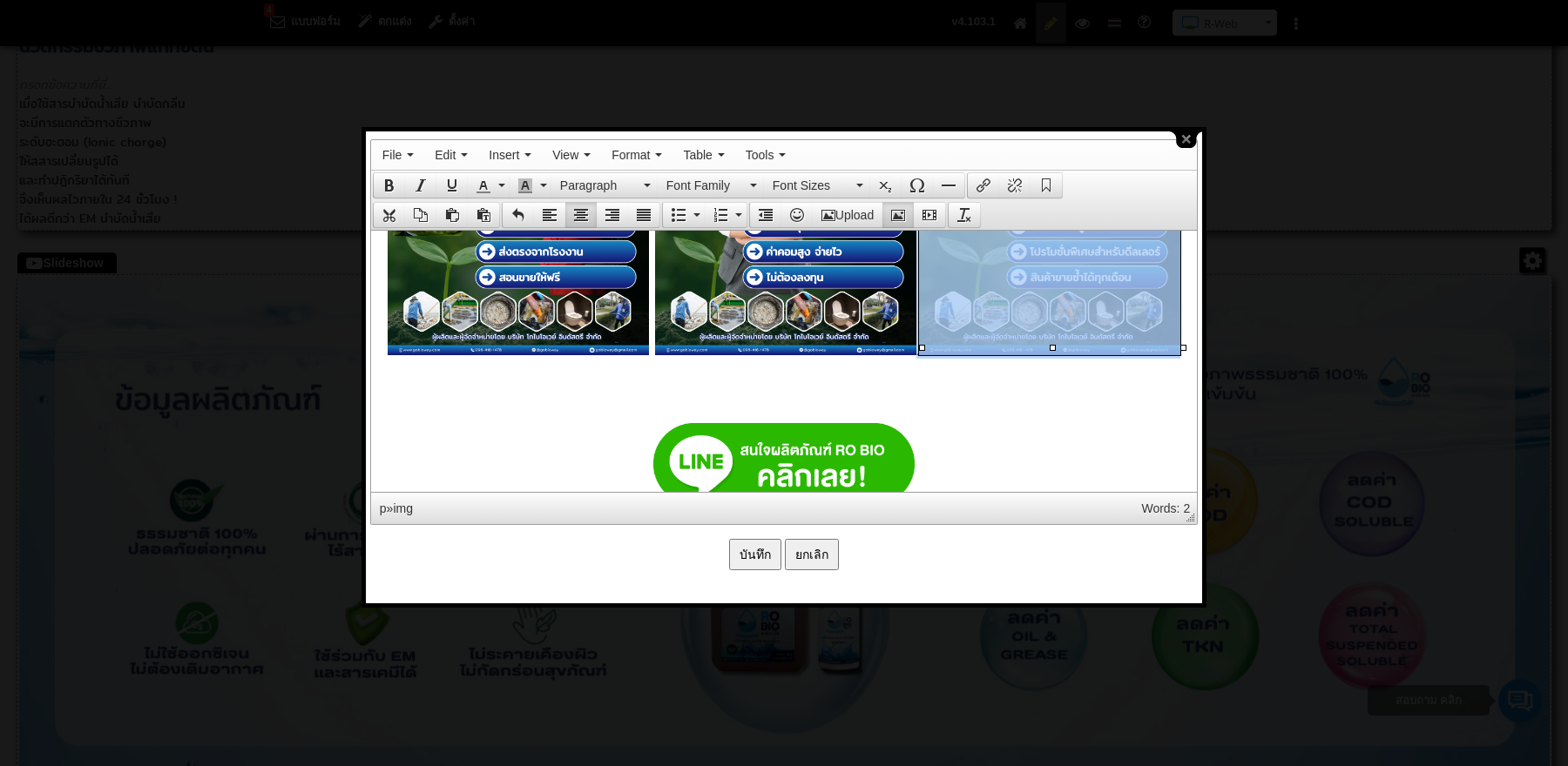
scroll to position [6683, 0]
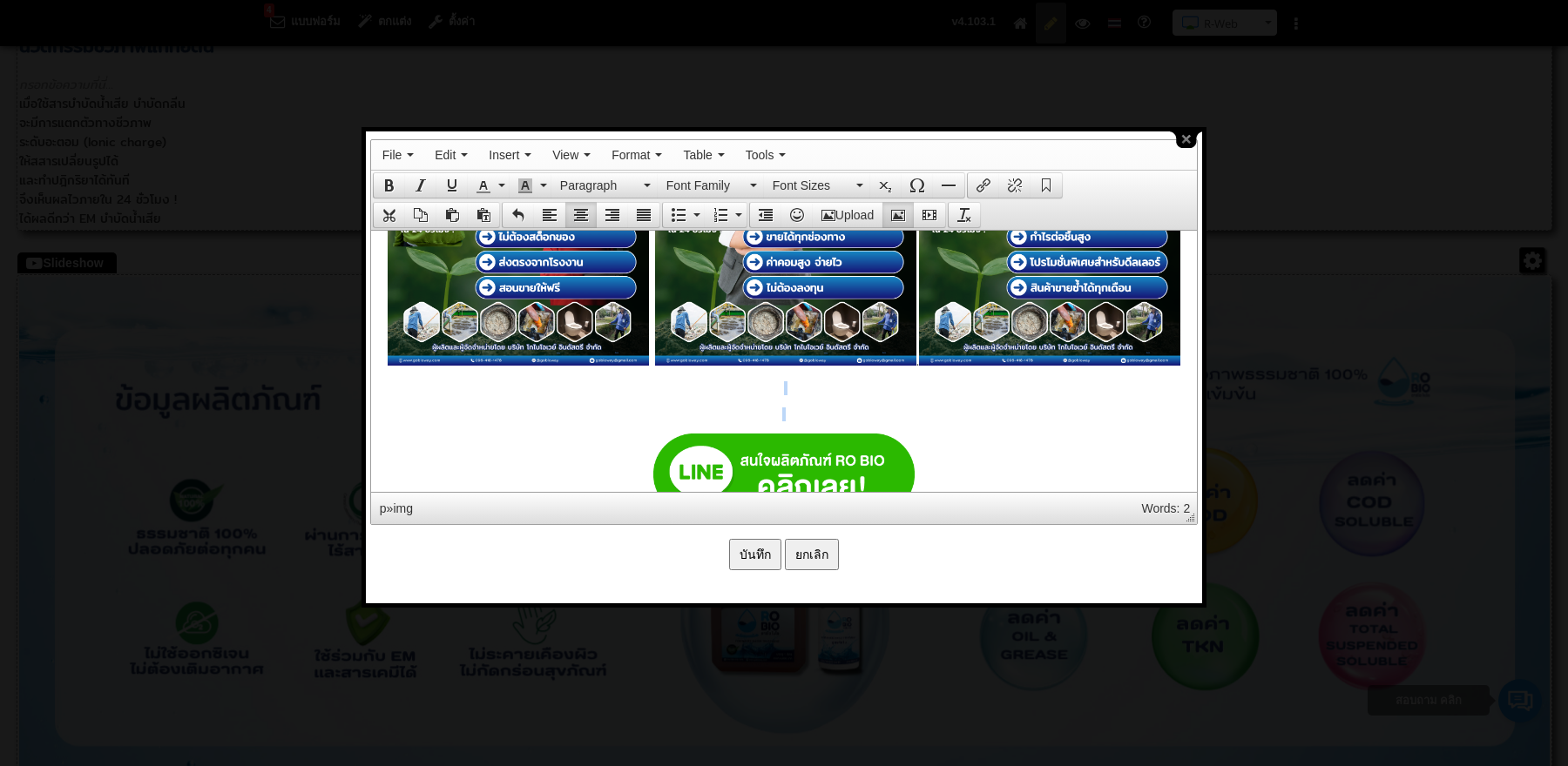
drag, startPoint x: 793, startPoint y: 383, endPoint x: 793, endPoint y: 406, distance: 23.0
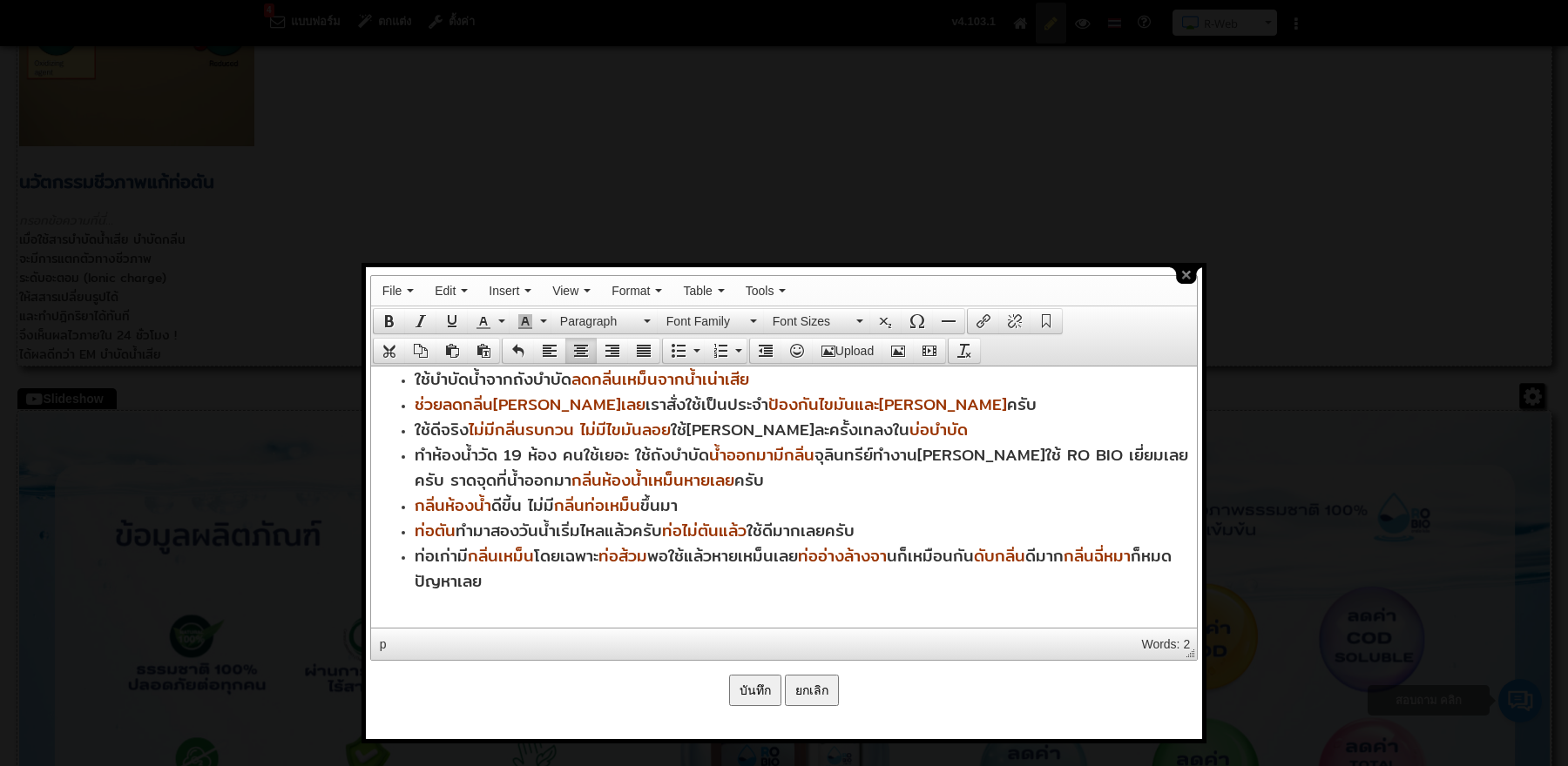
scroll to position [3380, 0]
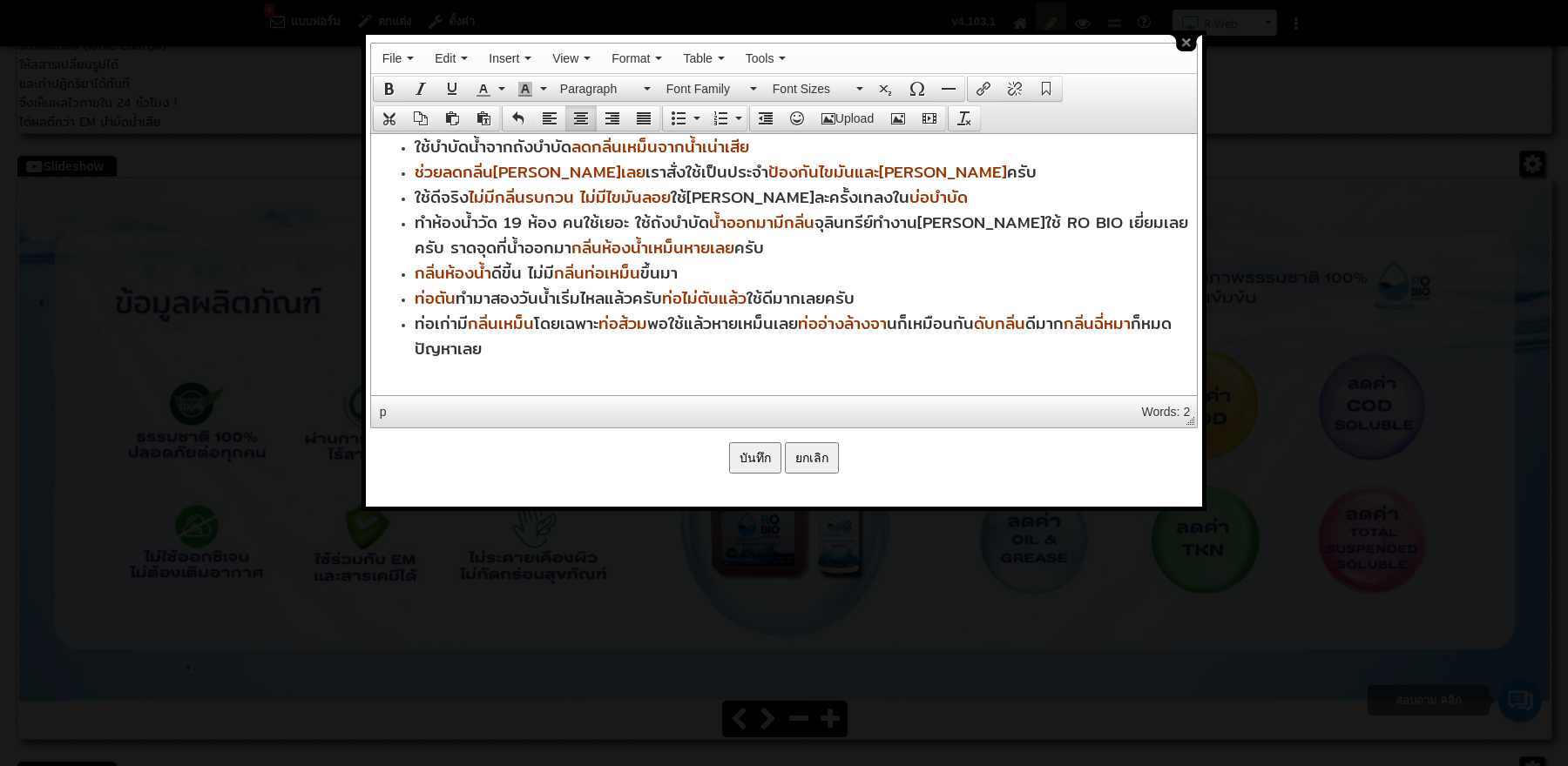
click at [752, 458] on input "บันทึก" at bounding box center [755, 458] width 52 height 31
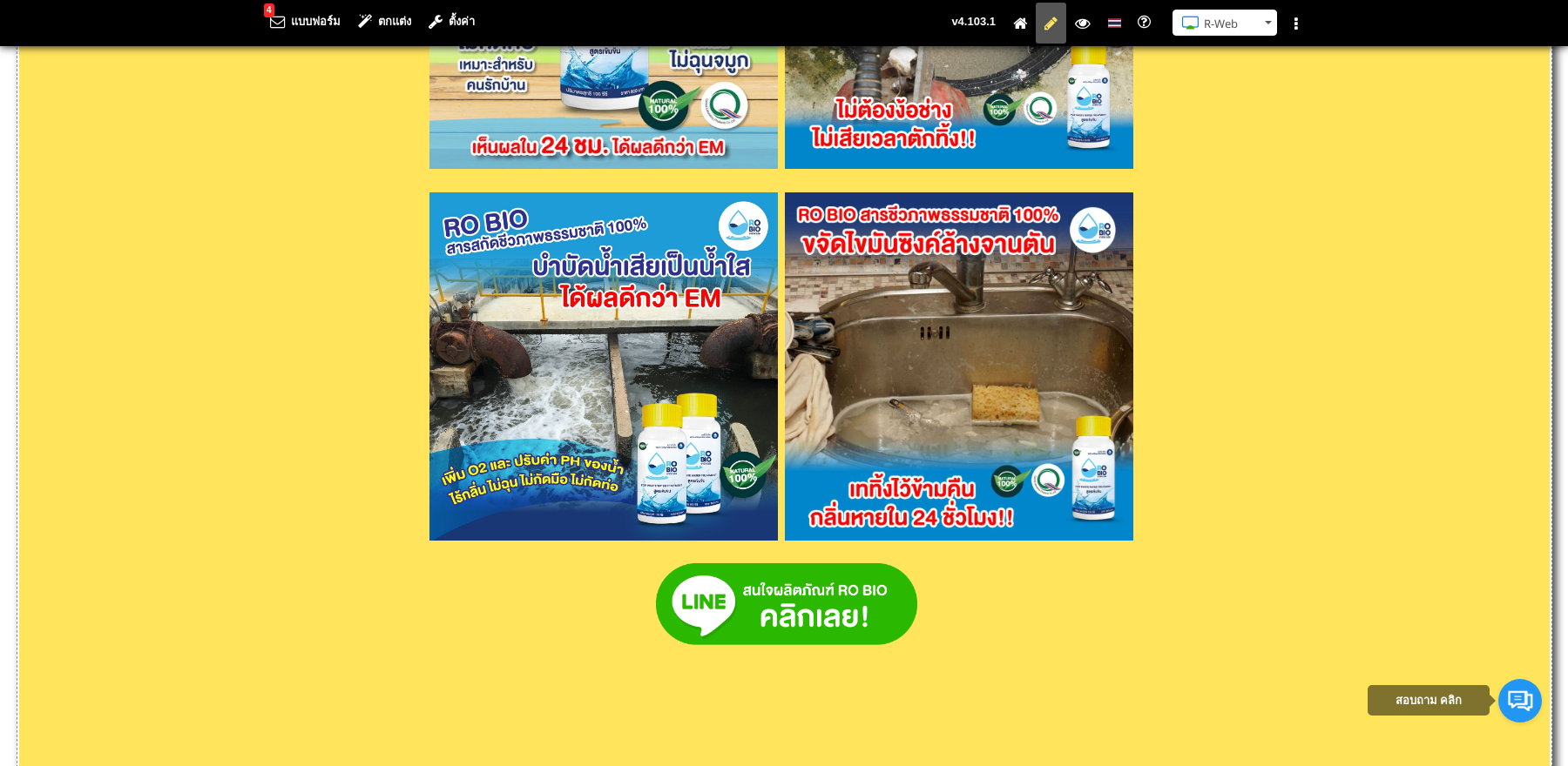
scroll to position [6071, 0]
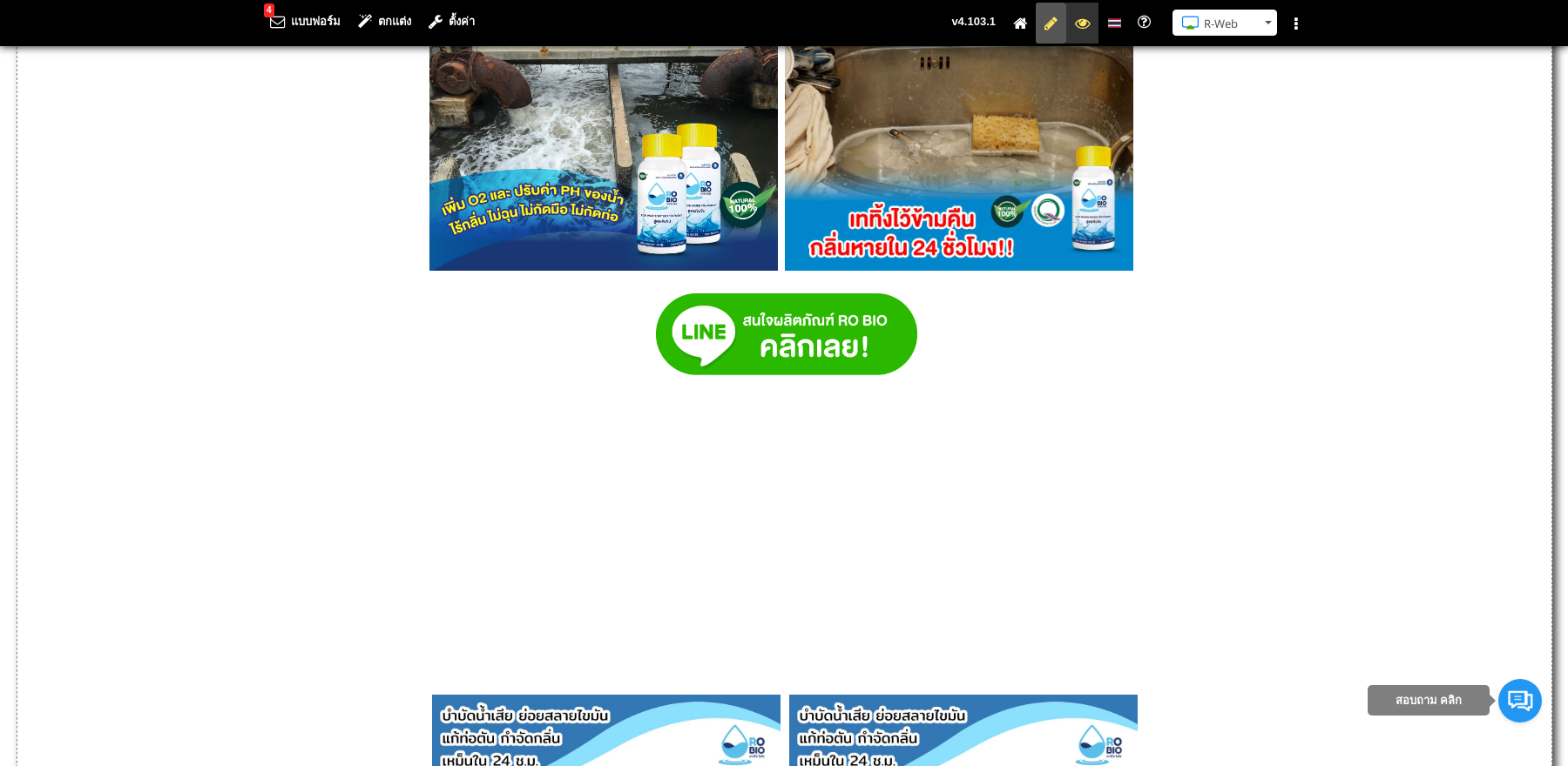
click at [1084, 23] on icon at bounding box center [1082, 23] width 15 height 11
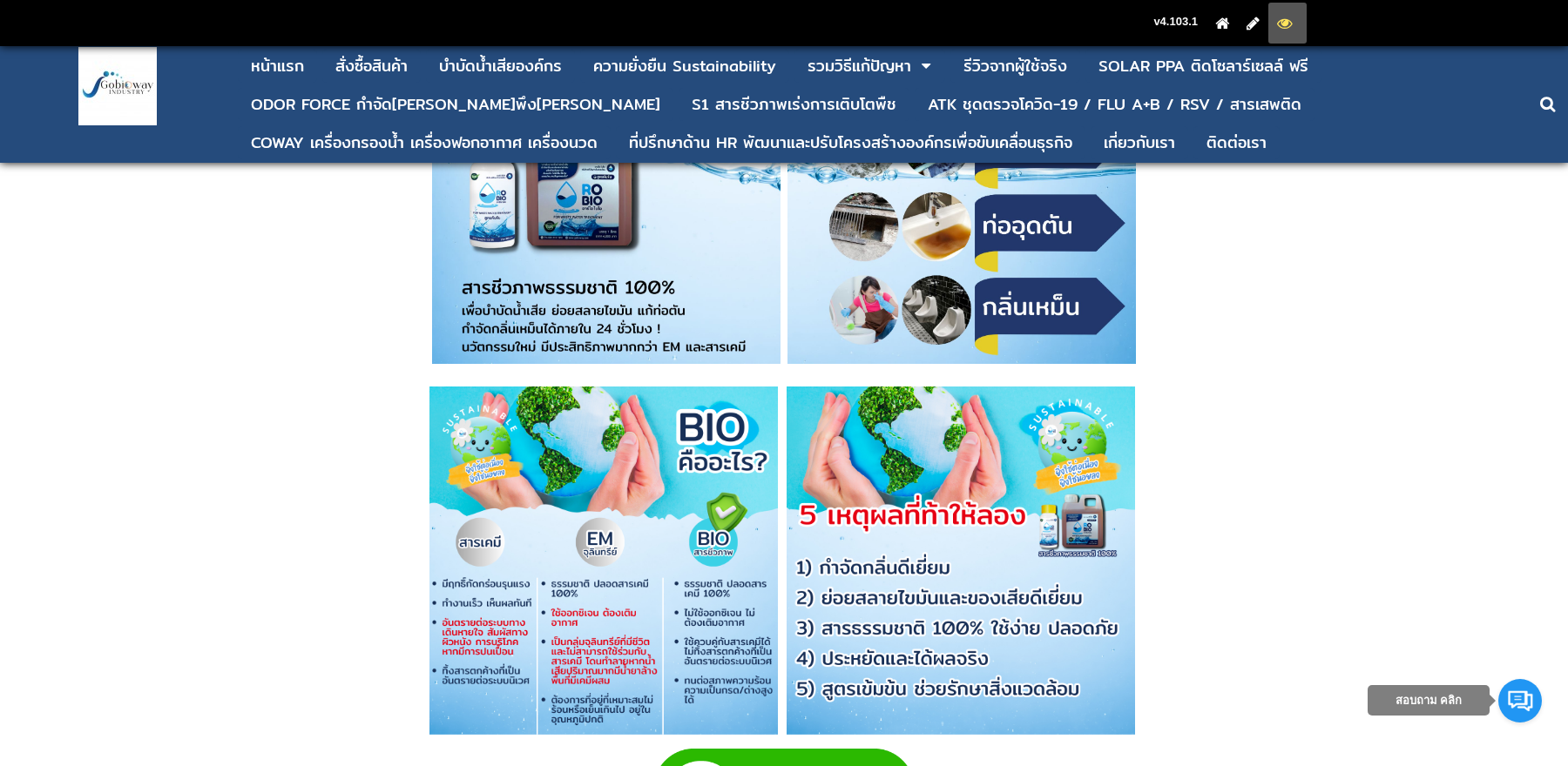
scroll to position [2932, 0]
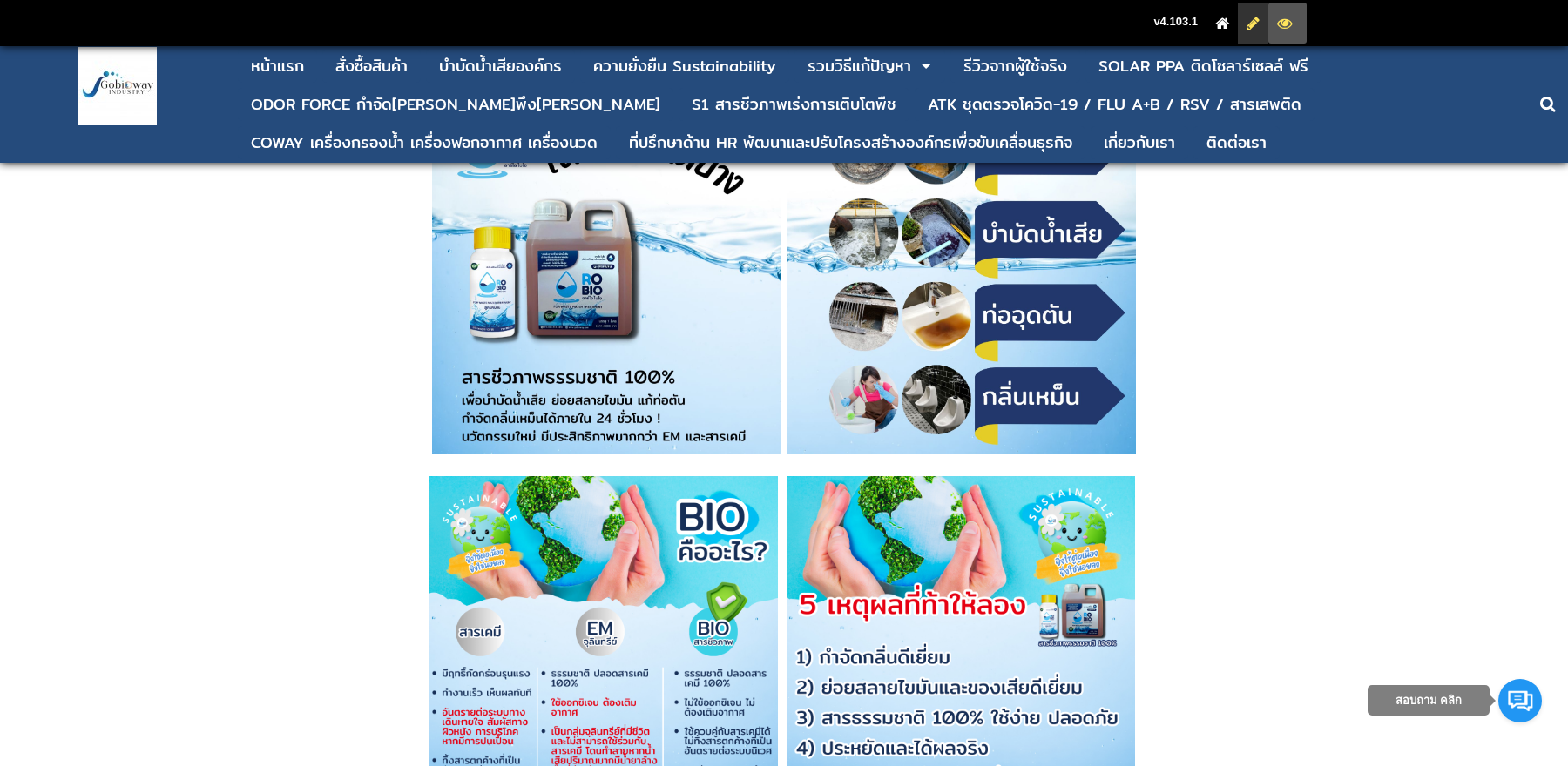
click at [1255, 20] on icon at bounding box center [1253, 23] width 13 height 11
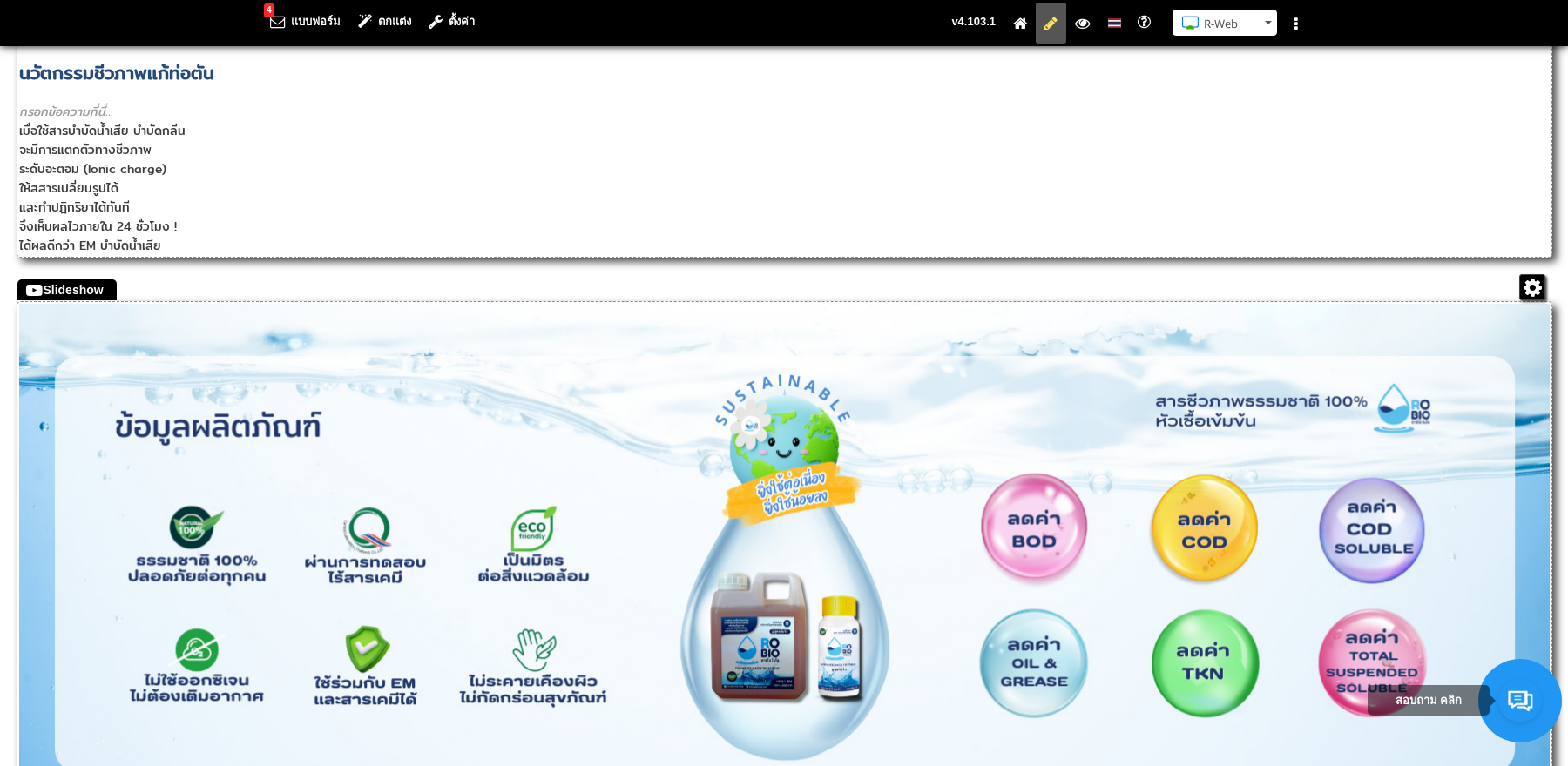
scroll to position [3262, 0]
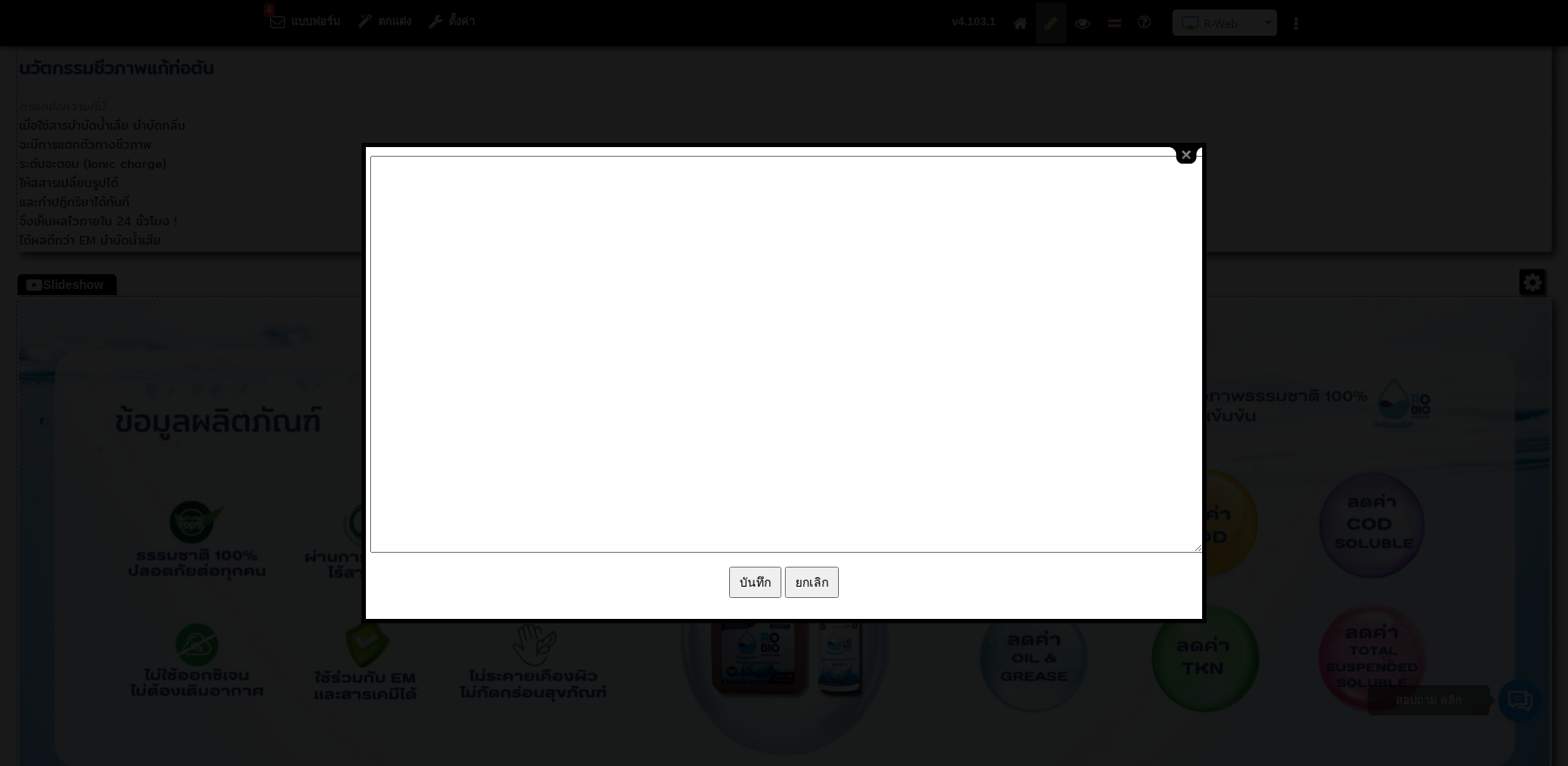
type textarea "<l5 ipsum="dolo-sitam: consec;"><adi eli="/seddoe/tempor/5_incุut_LA_ETD_Magna_…"
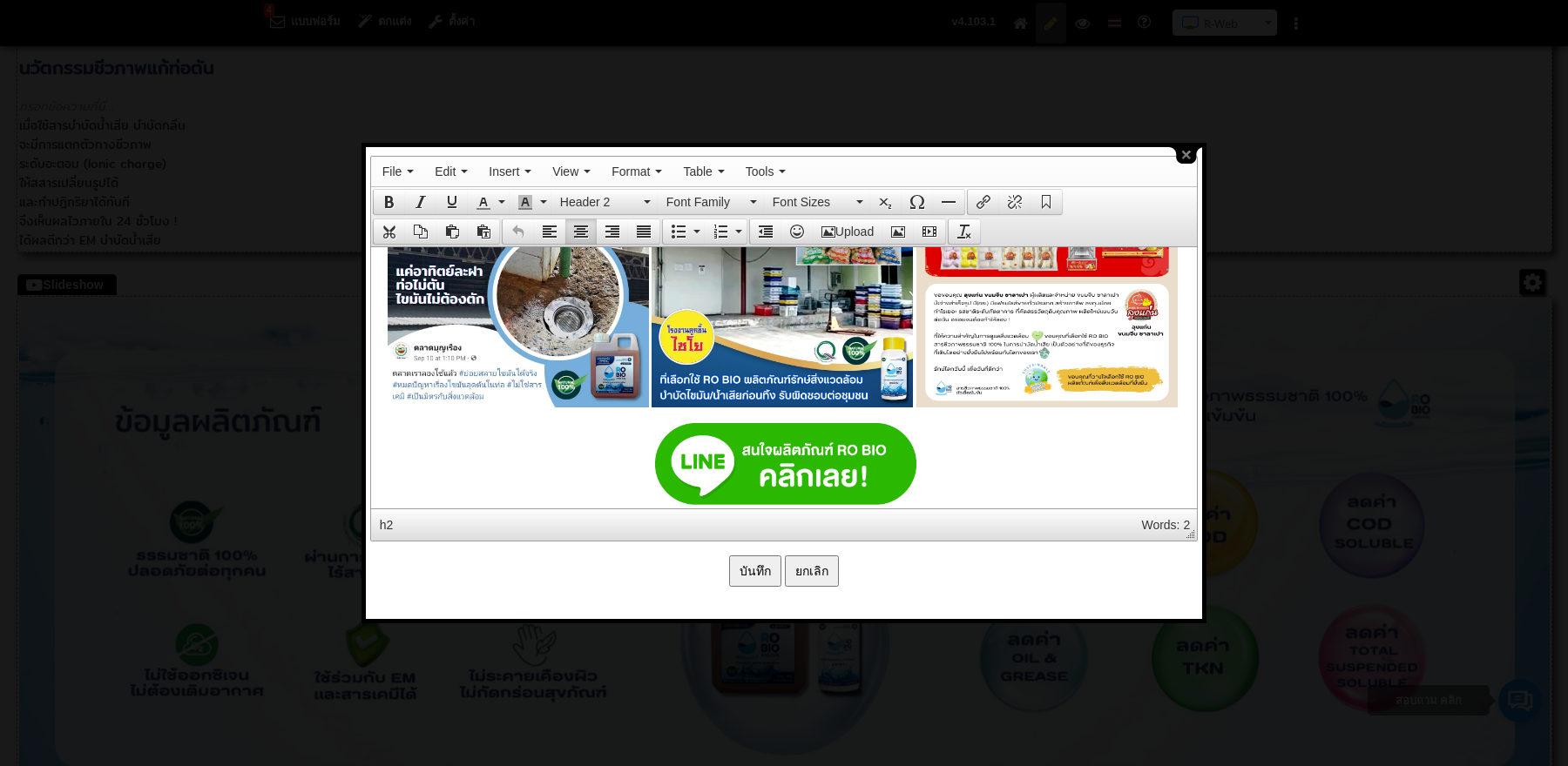
scroll to position [3221, 0]
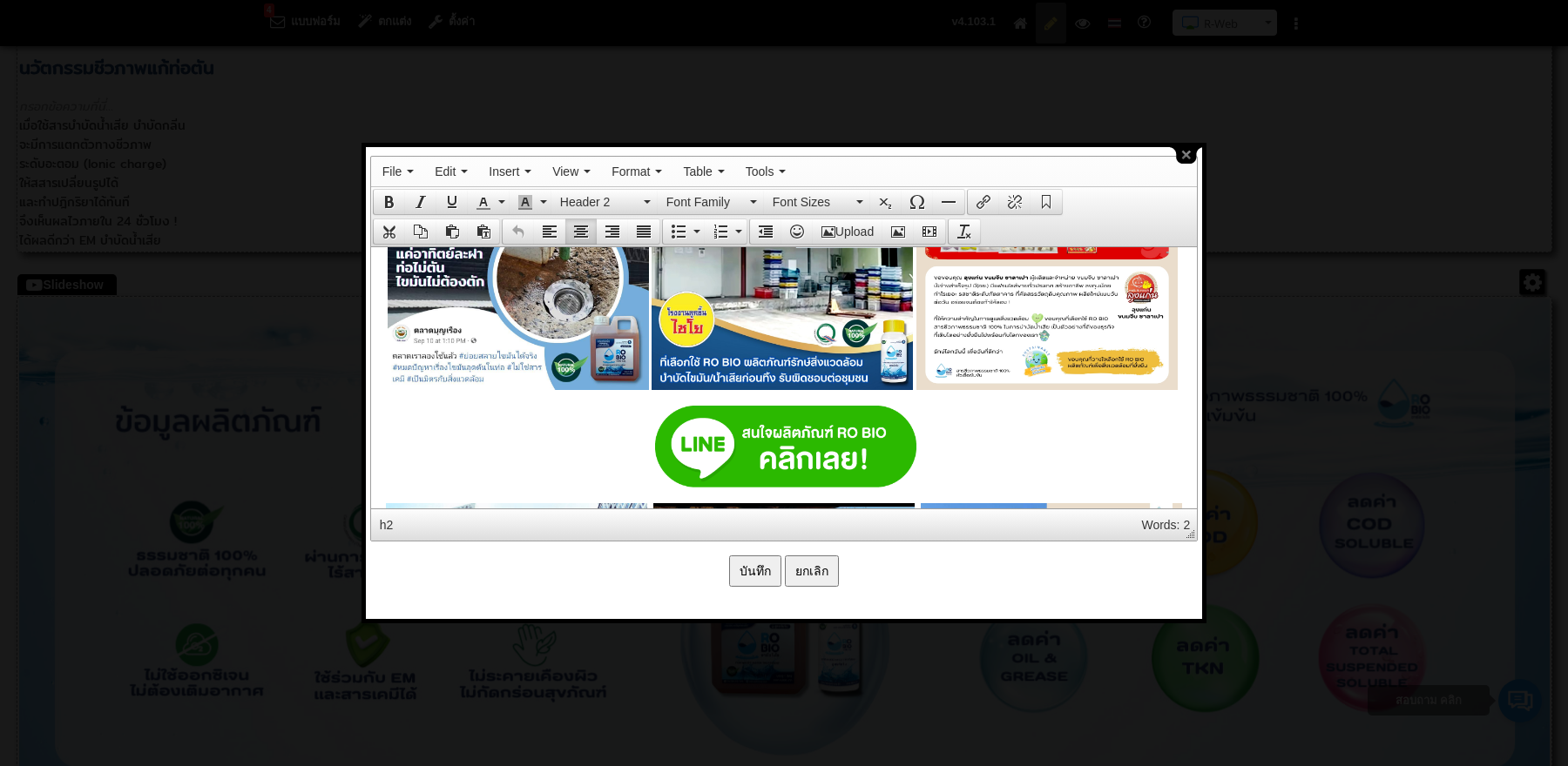
click at [1184, 371] on p at bounding box center [784, 260] width 808 height 264
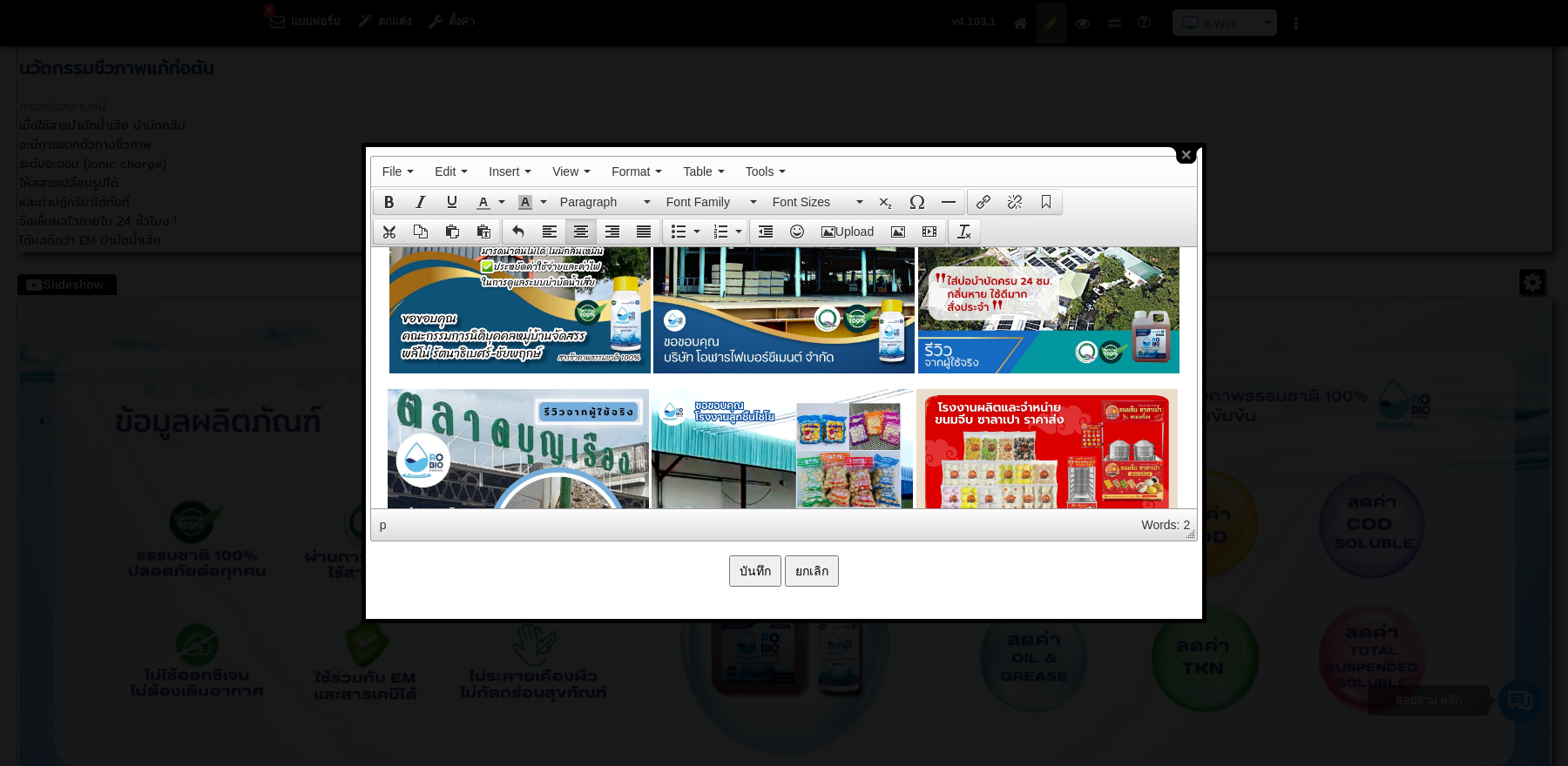
scroll to position [2947, 0]
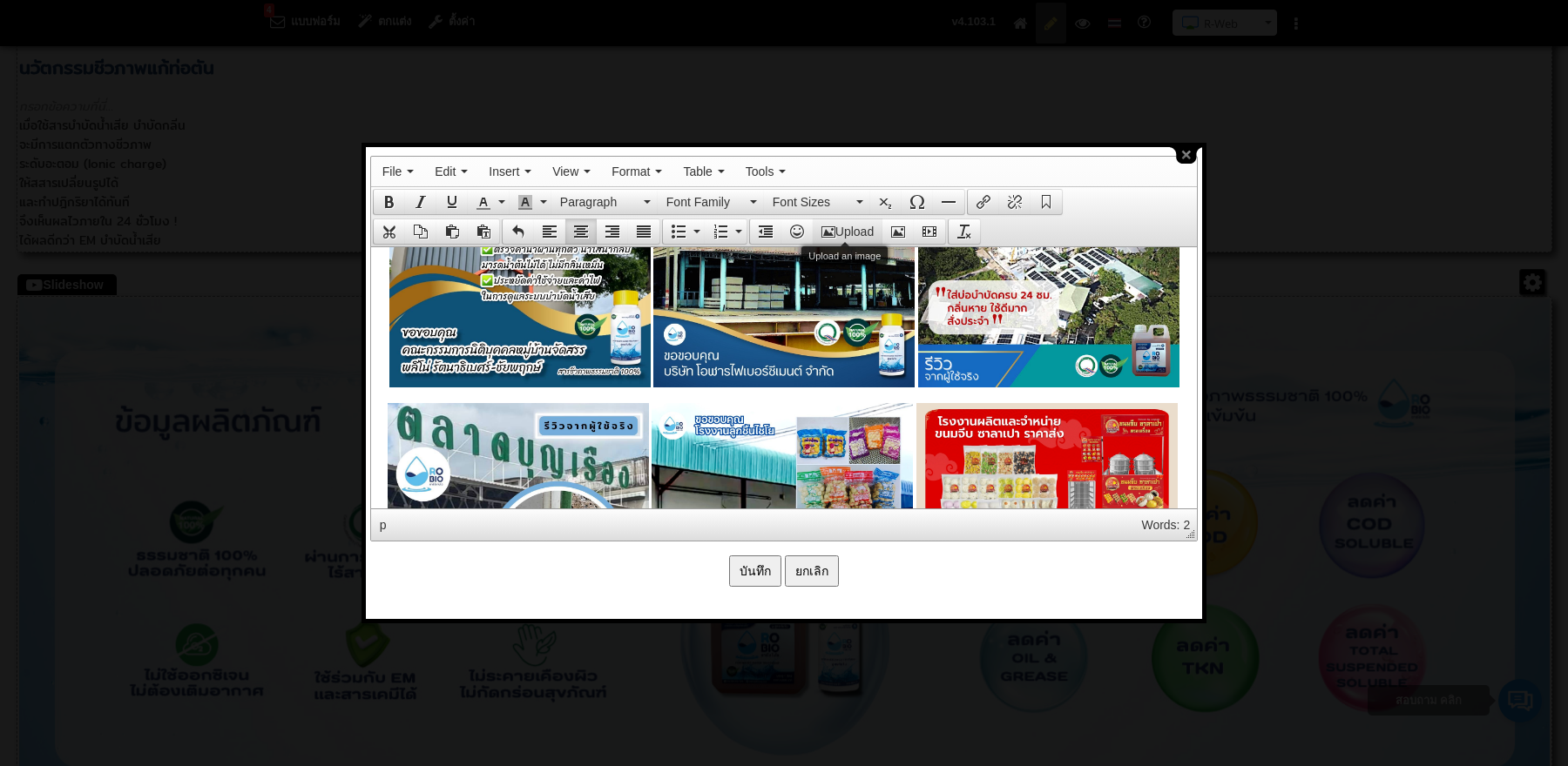
click at [860, 230] on button "Upload" at bounding box center [847, 231] width 69 height 25
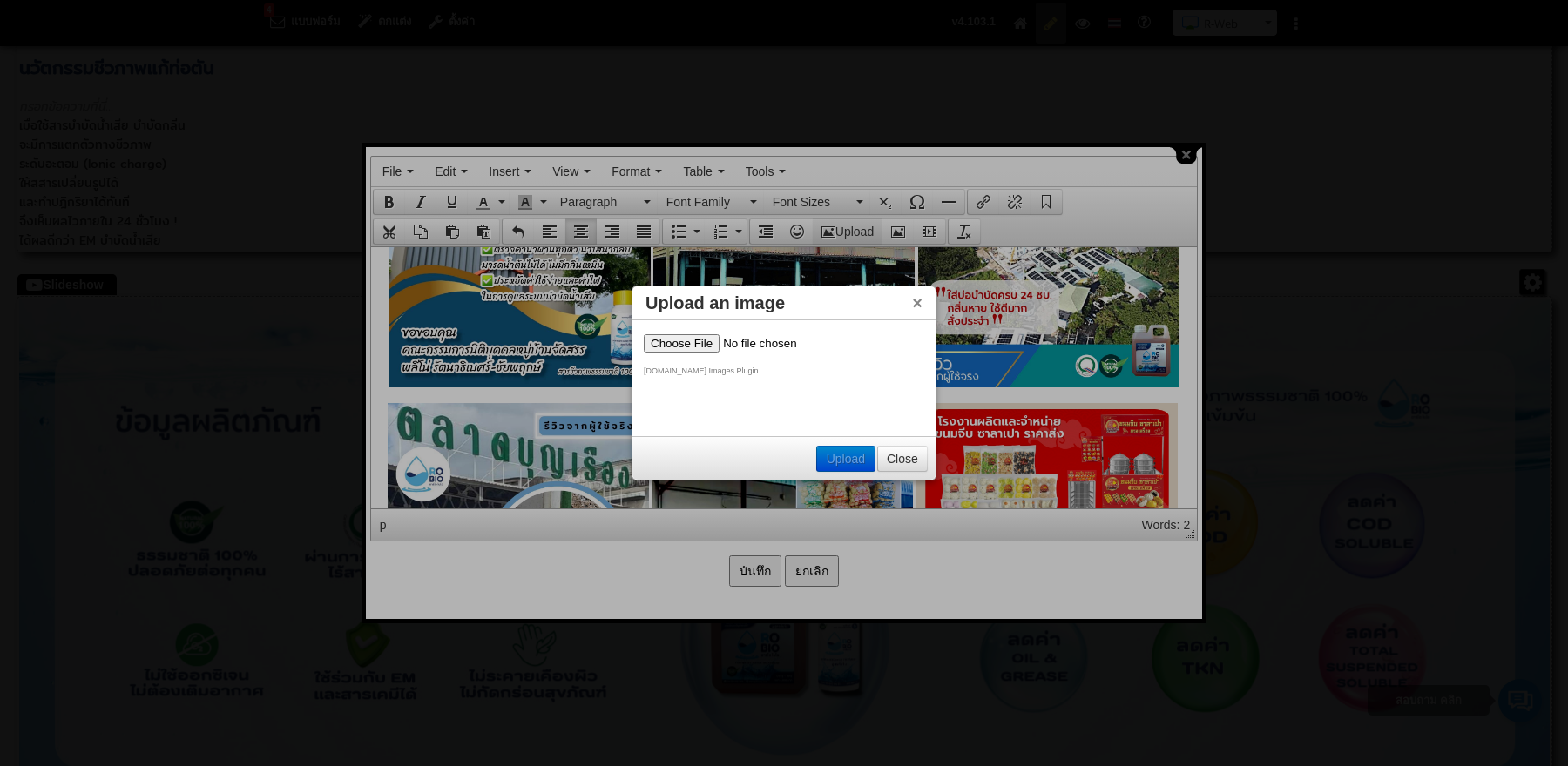
scroll to position [0, 0]
click at [693, 338] on input "file" at bounding box center [754, 342] width 220 height 18
click at [700, 341] on input "file" at bounding box center [754, 342] width 220 height 18
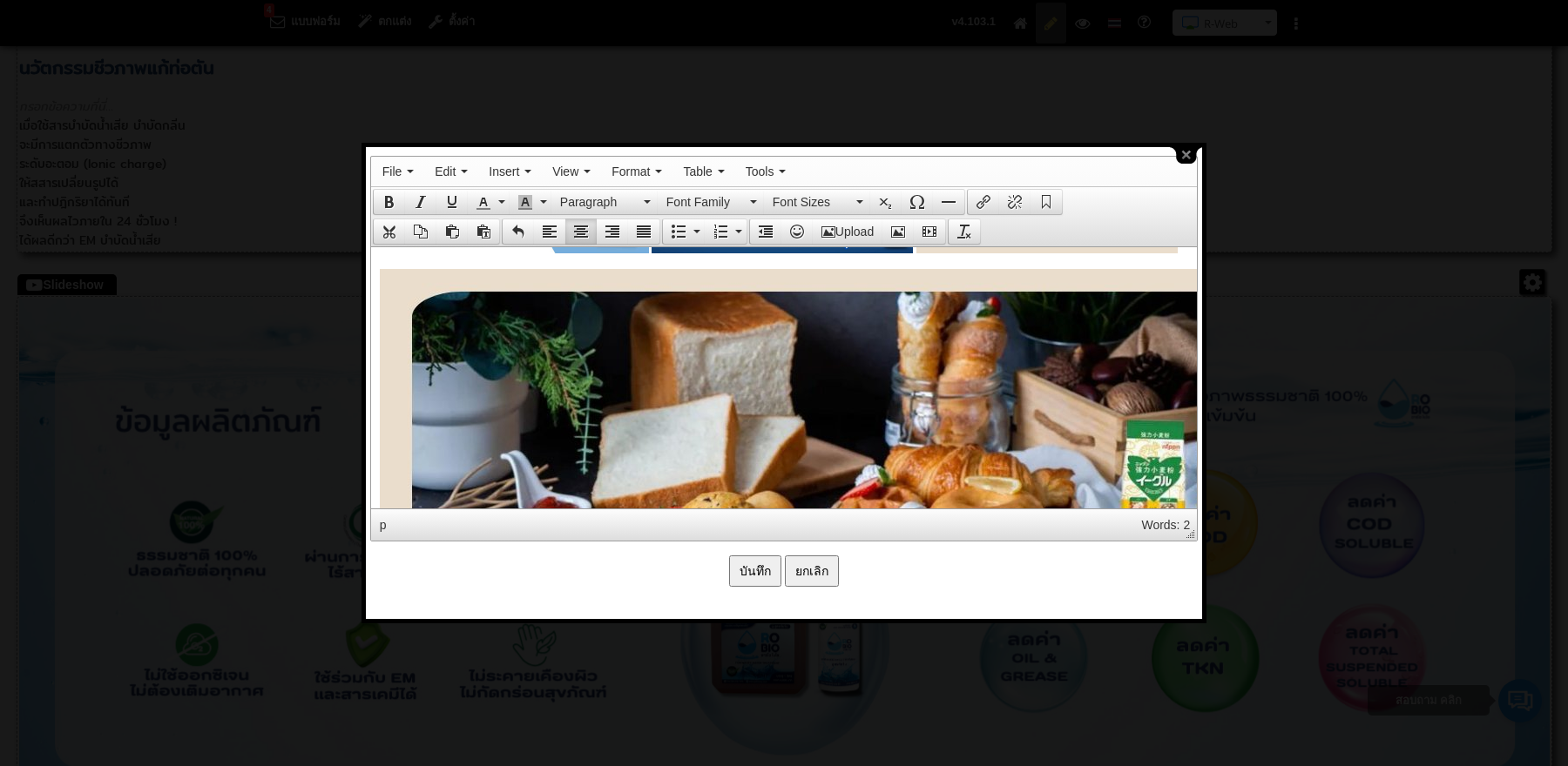
scroll to position [3383, 0]
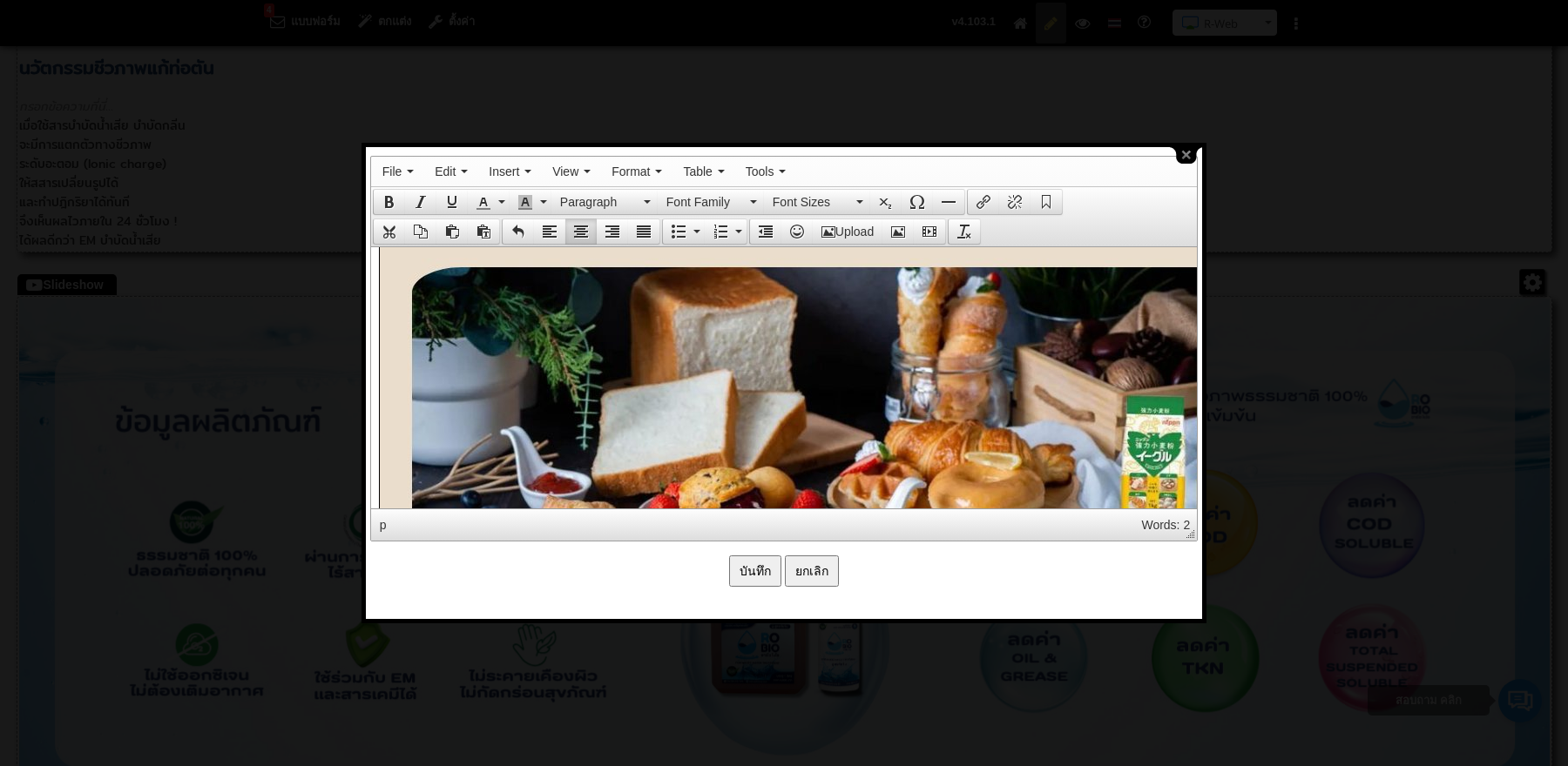
drag, startPoint x: 782, startPoint y: 356, endPoint x: 1234, endPoint y: 481, distance: 469.0
click at [893, 225] on icon "Insert/edit image" at bounding box center [898, 231] width 14 height 14
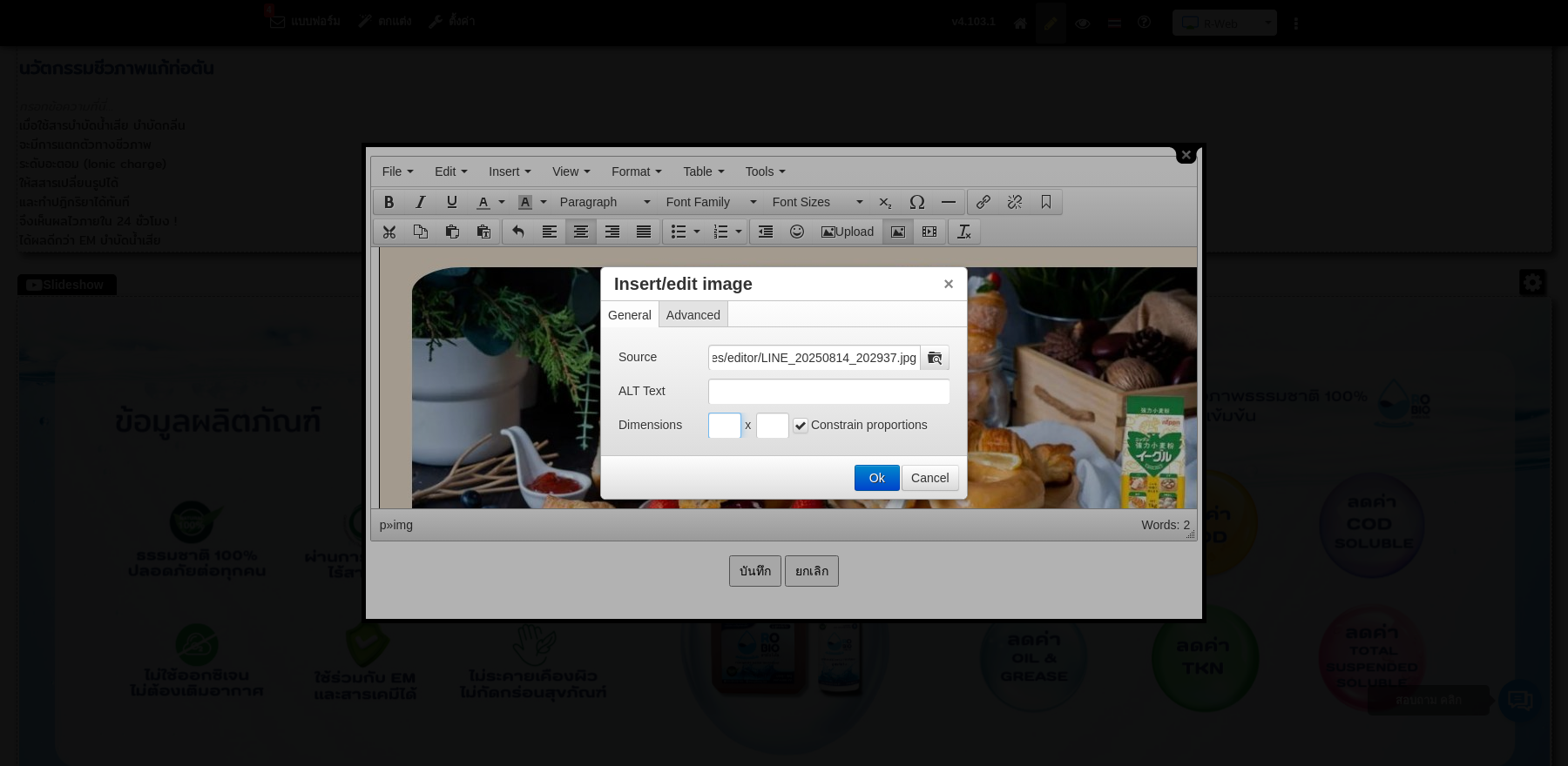
scroll to position [0, 0]
click at [721, 434] on input "Insert/edit image" at bounding box center [725, 426] width 33 height 27
type input "300"
click at [776, 425] on input "Insert/edit image" at bounding box center [772, 426] width 33 height 27
type input "300"
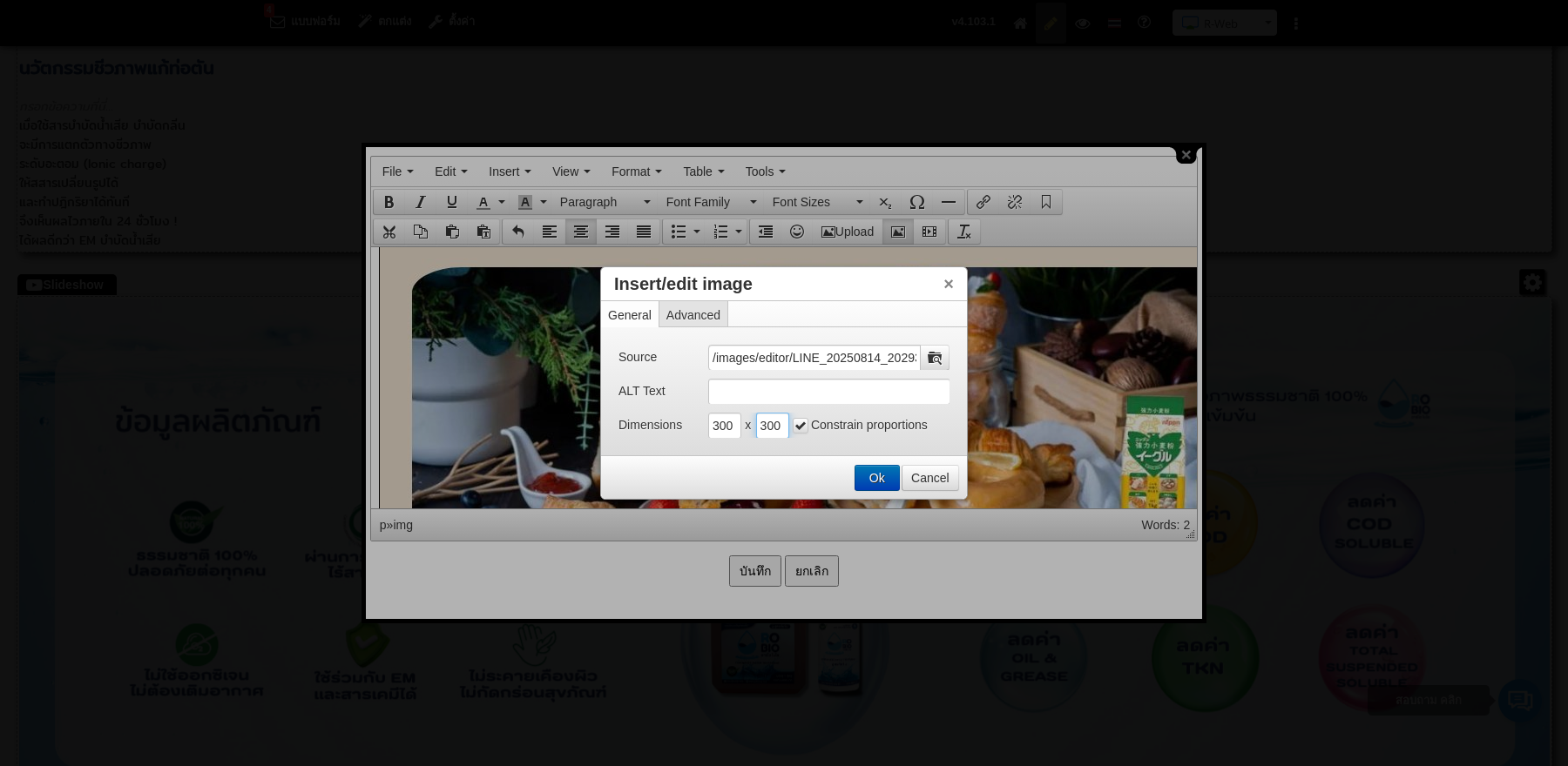
click at [894, 467] on button "Ok" at bounding box center [877, 478] width 44 height 25
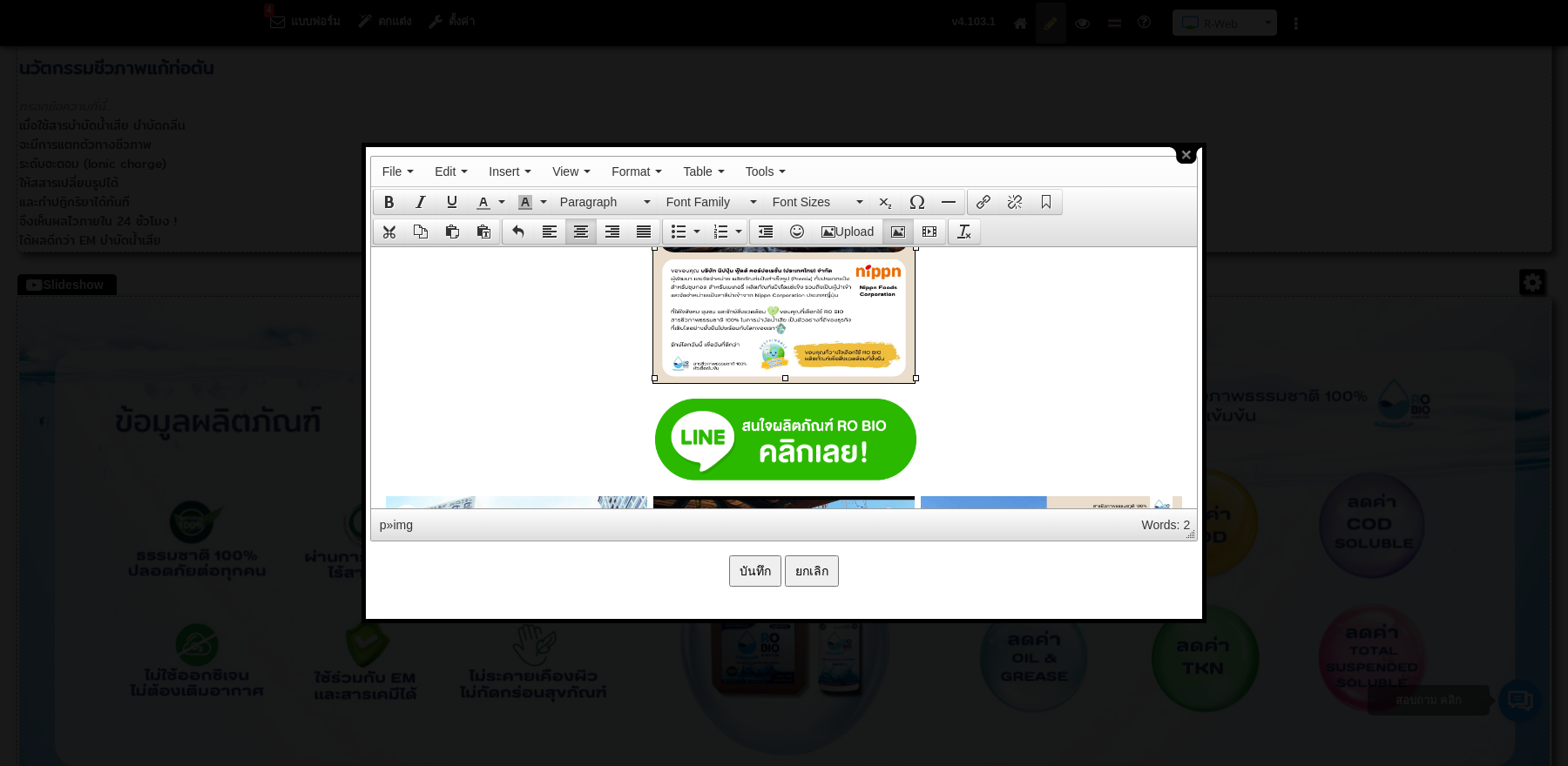
scroll to position [3531, 0]
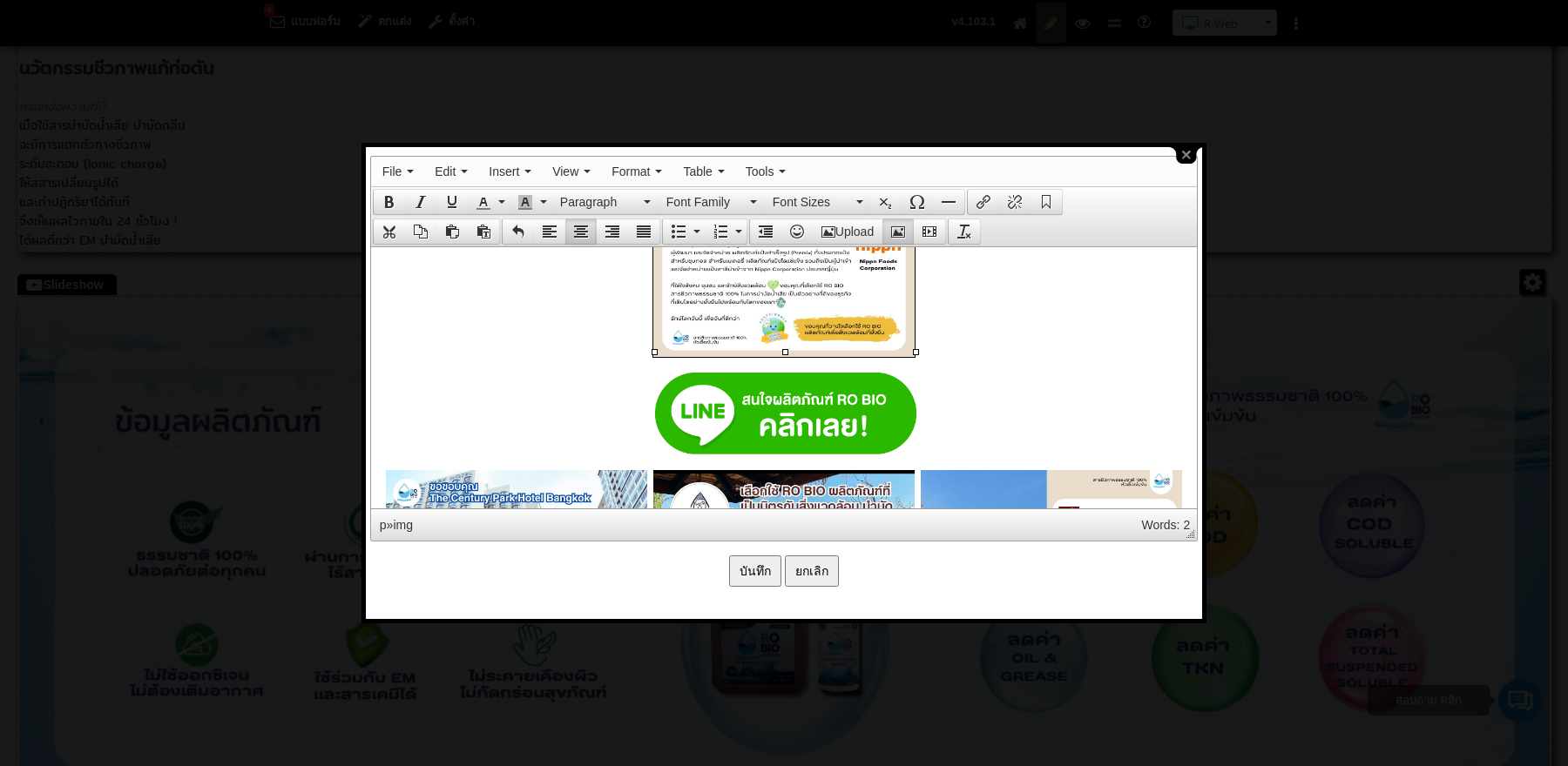
click at [940, 337] on p at bounding box center [784, 227] width 808 height 264
click at [898, 229] on icon "Insert/edit image" at bounding box center [898, 231] width 14 height 14
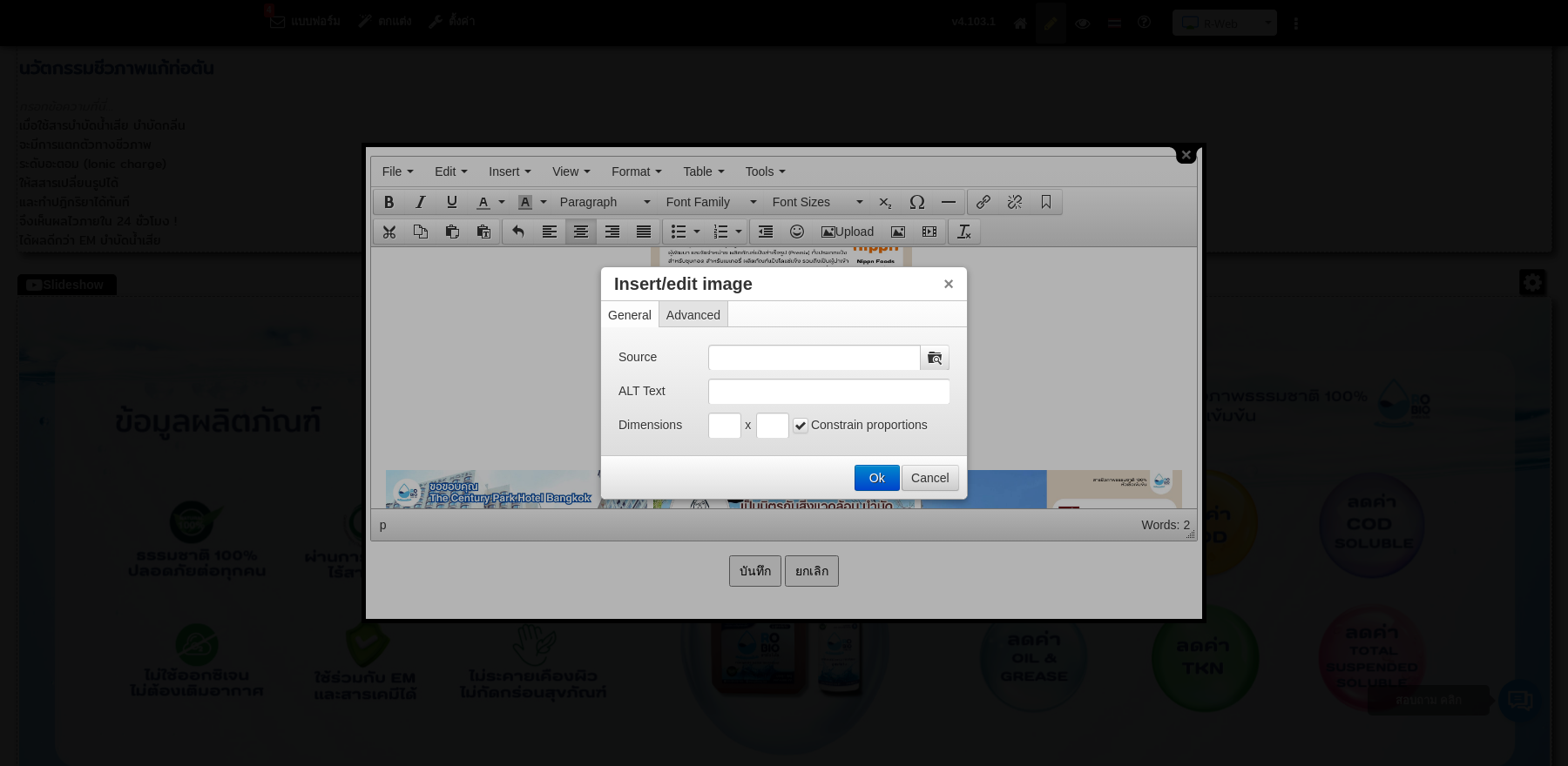
click at [921, 476] on button "Cancel" at bounding box center [931, 478] width 56 height 25
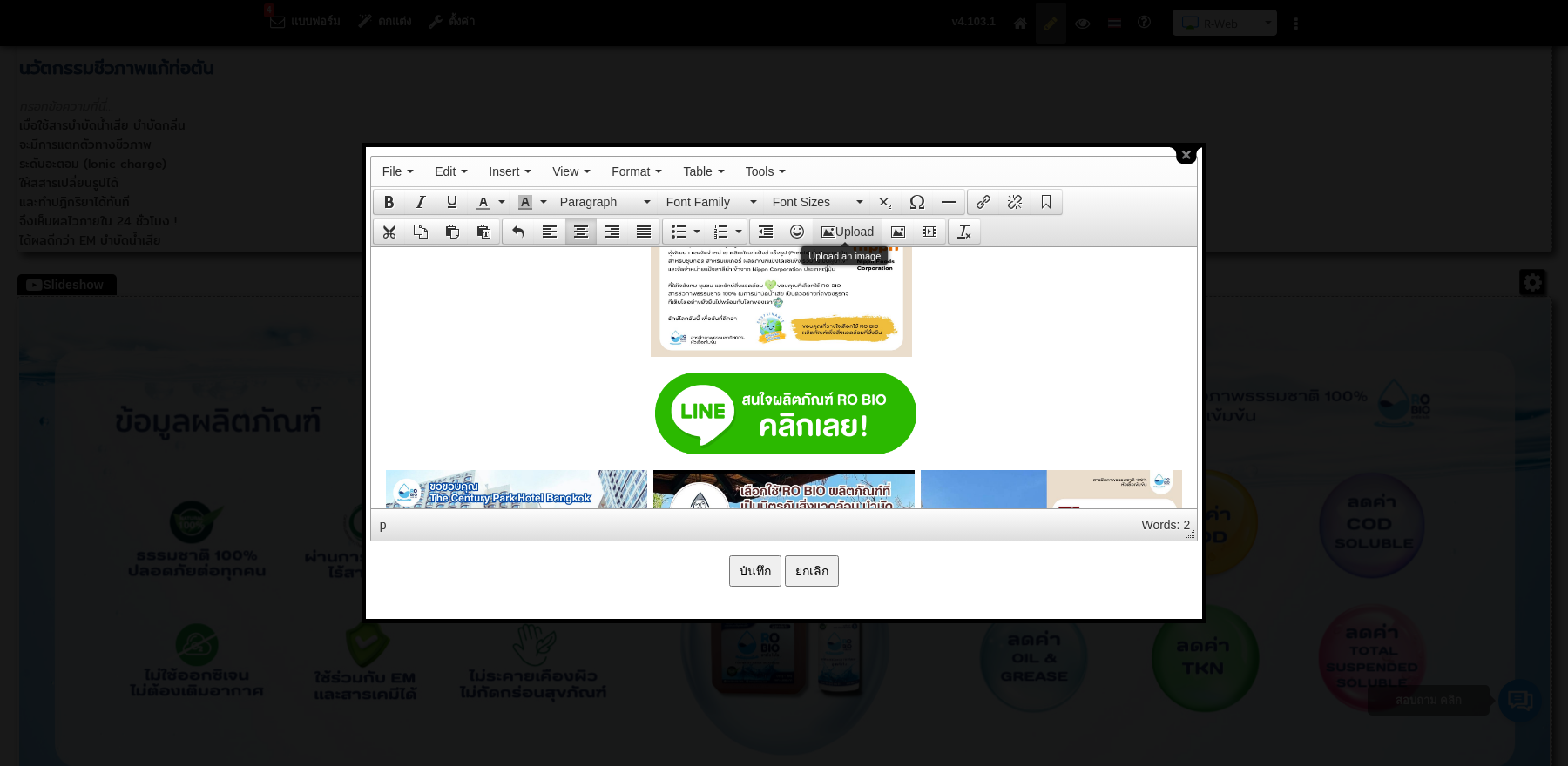
click at [841, 230] on button "Upload" at bounding box center [847, 231] width 69 height 25
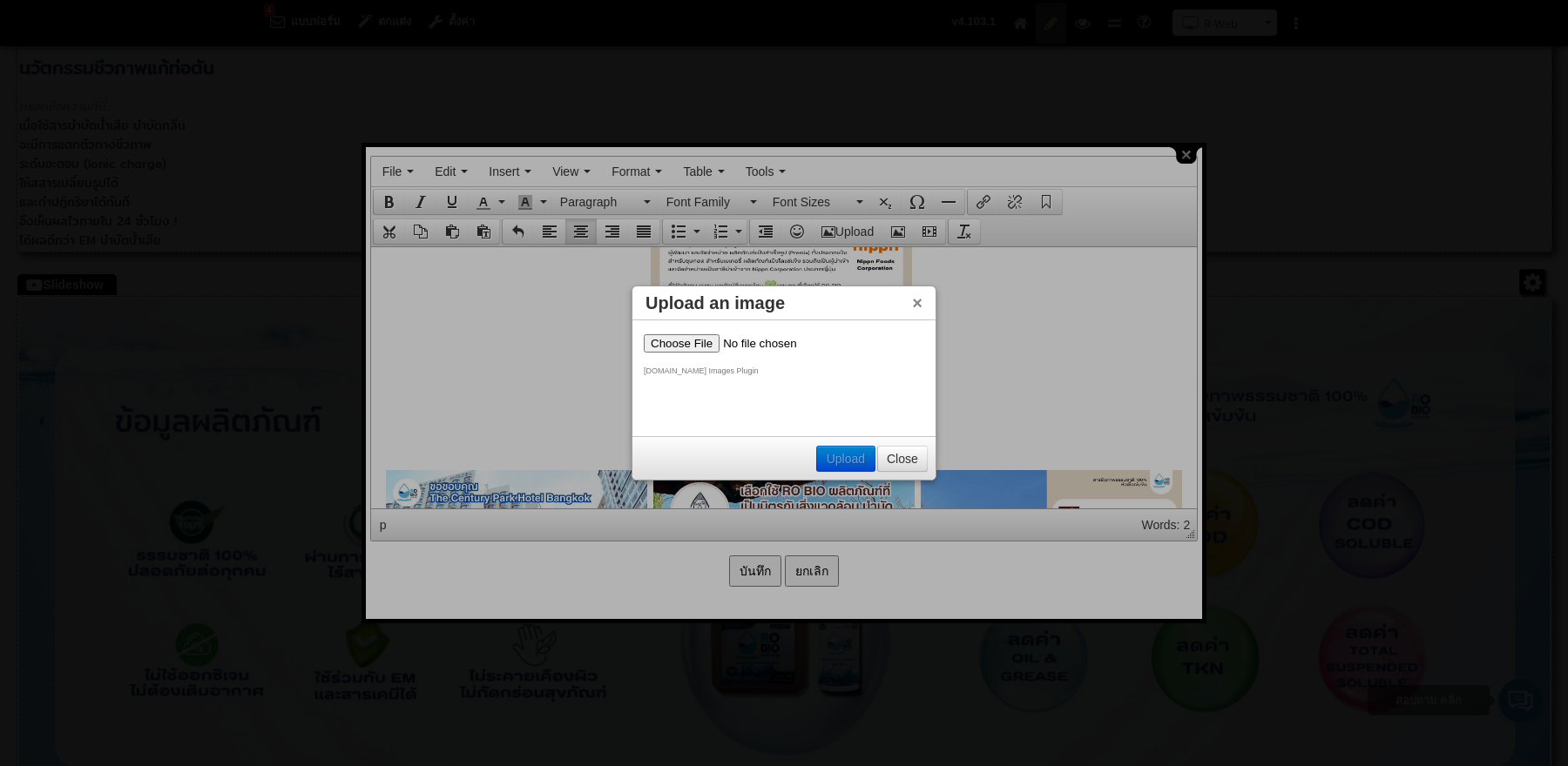
scroll to position [0, 0]
click at [668, 346] on input "file" at bounding box center [754, 342] width 220 height 18
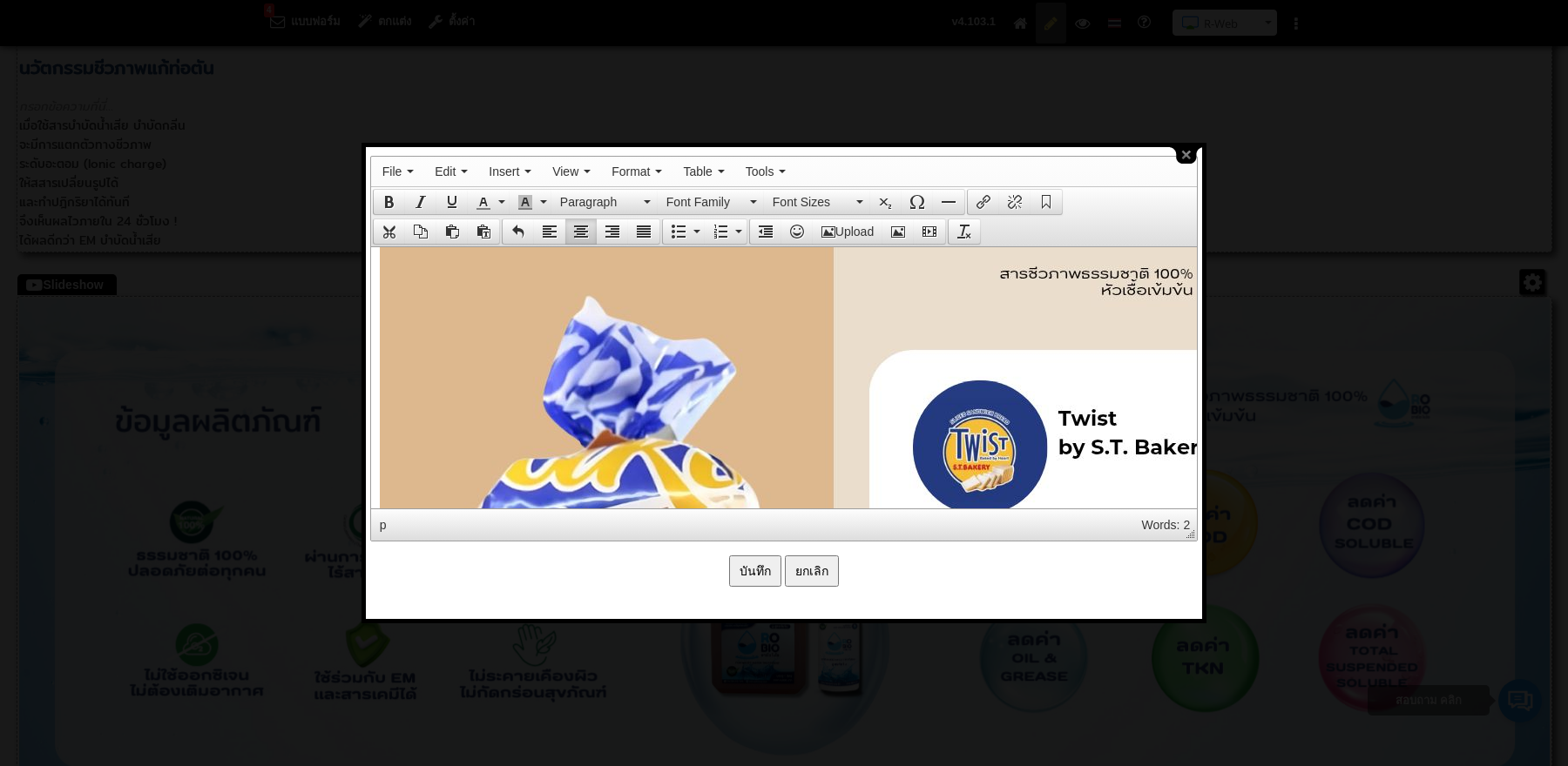
scroll to position [3686, 0]
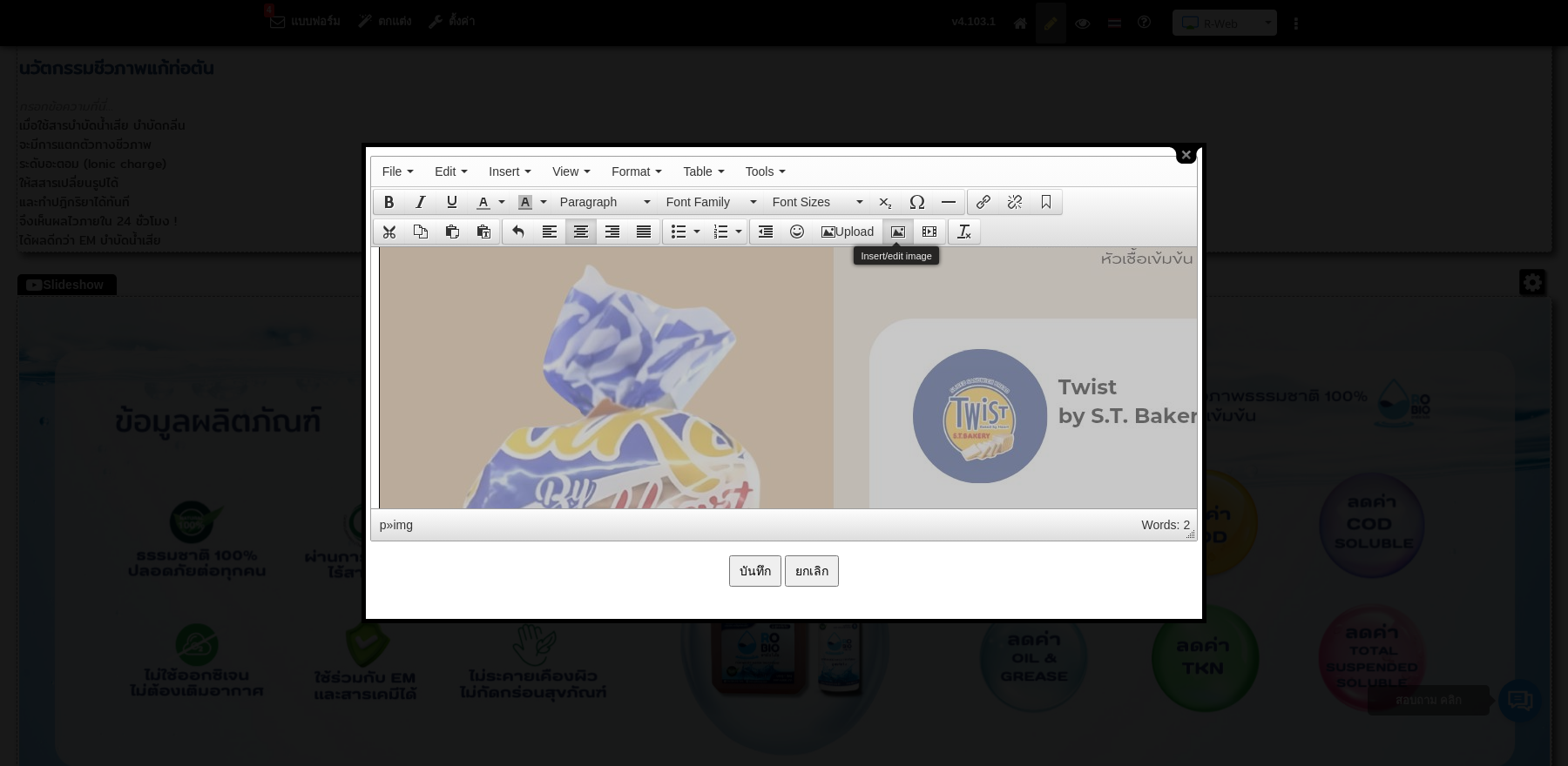
click at [898, 226] on icon "Insert/edit image" at bounding box center [898, 231] width 14 height 14
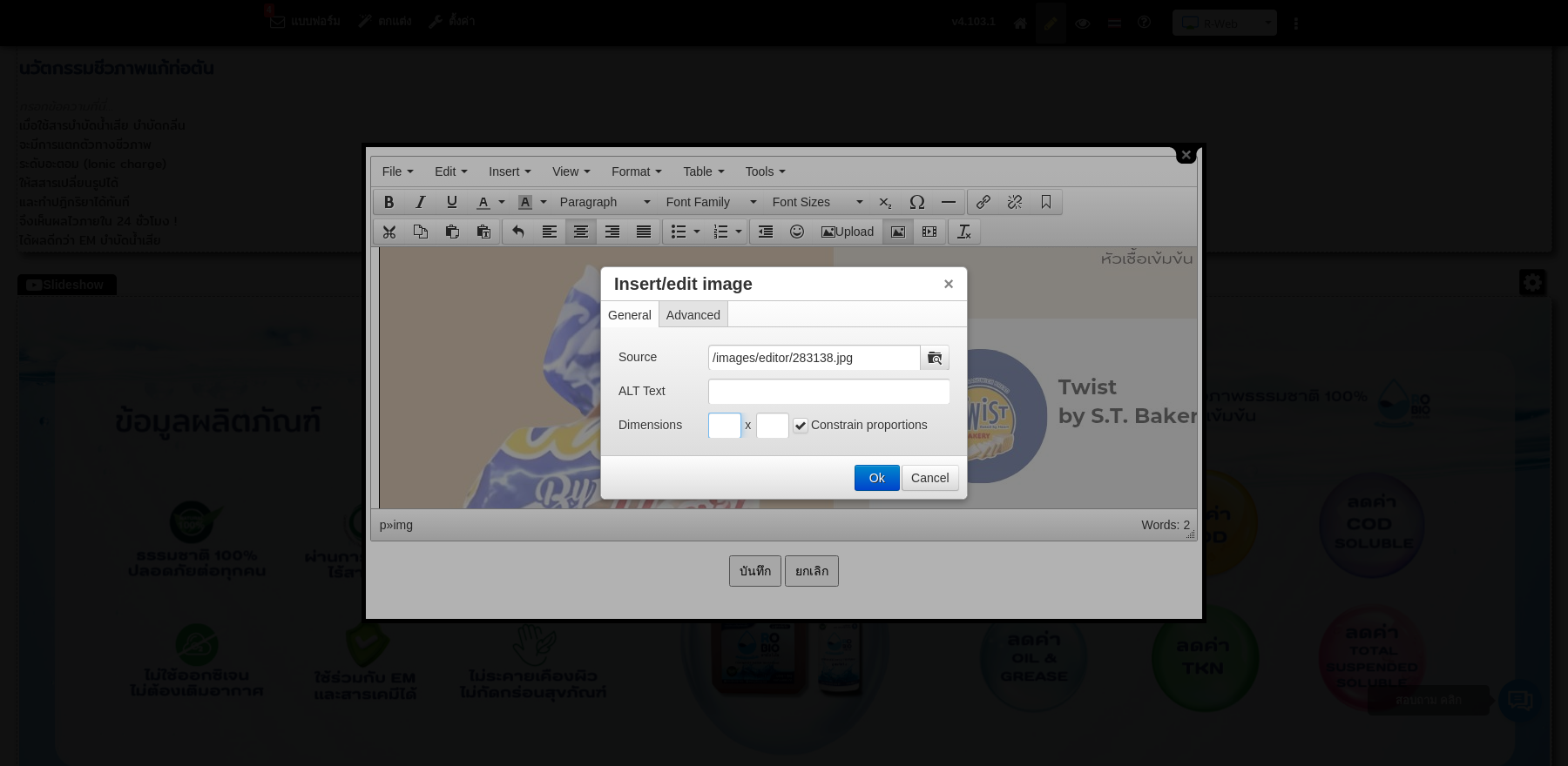
click at [719, 422] on input "Insert/edit image" at bounding box center [725, 426] width 33 height 27
type input "300"
click at [767, 428] on input "Insert/edit image" at bounding box center [772, 426] width 33 height 27
type input "300"
click at [881, 475] on button "Ok" at bounding box center [877, 478] width 44 height 25
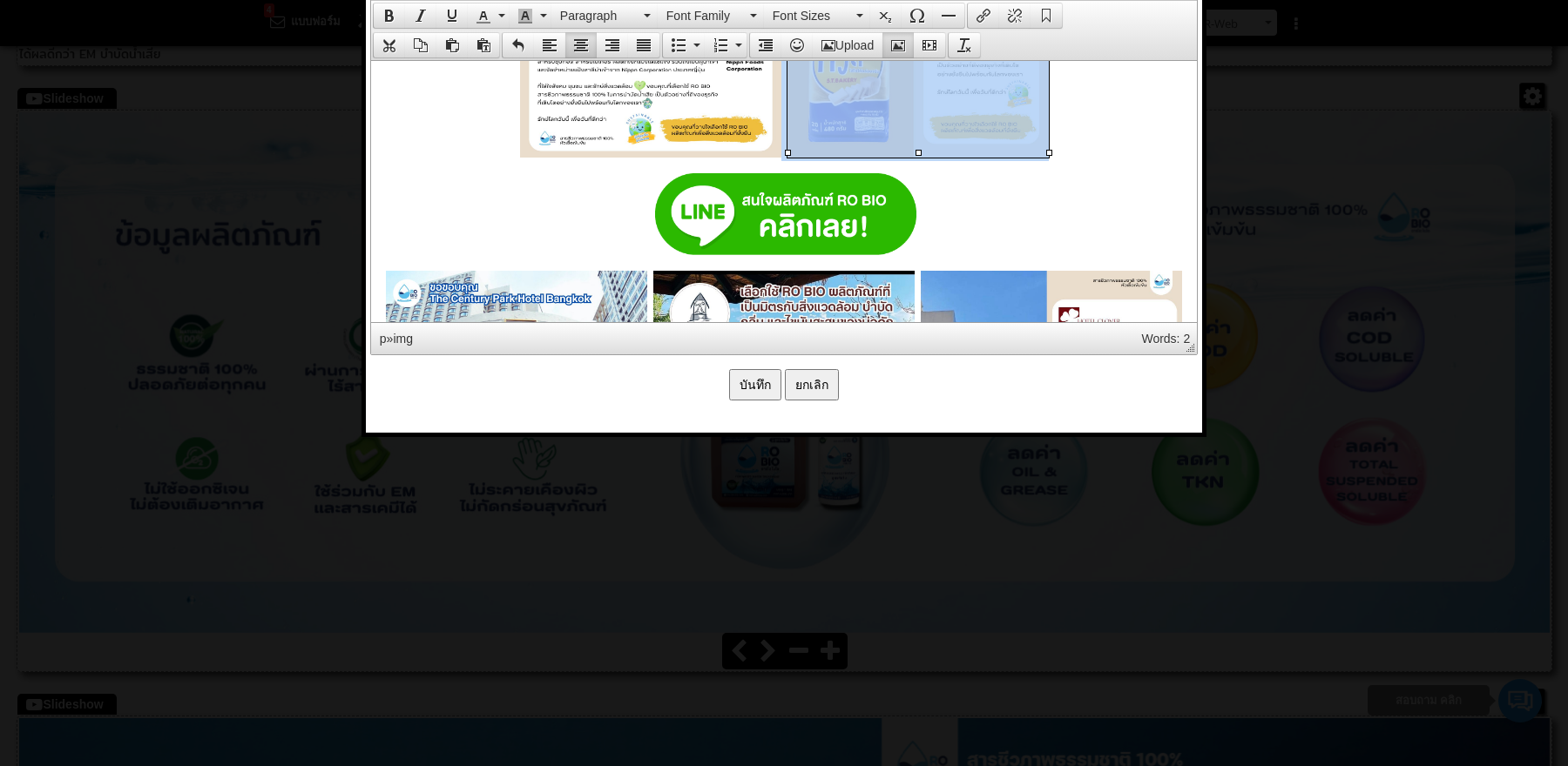
scroll to position [3571, 0]
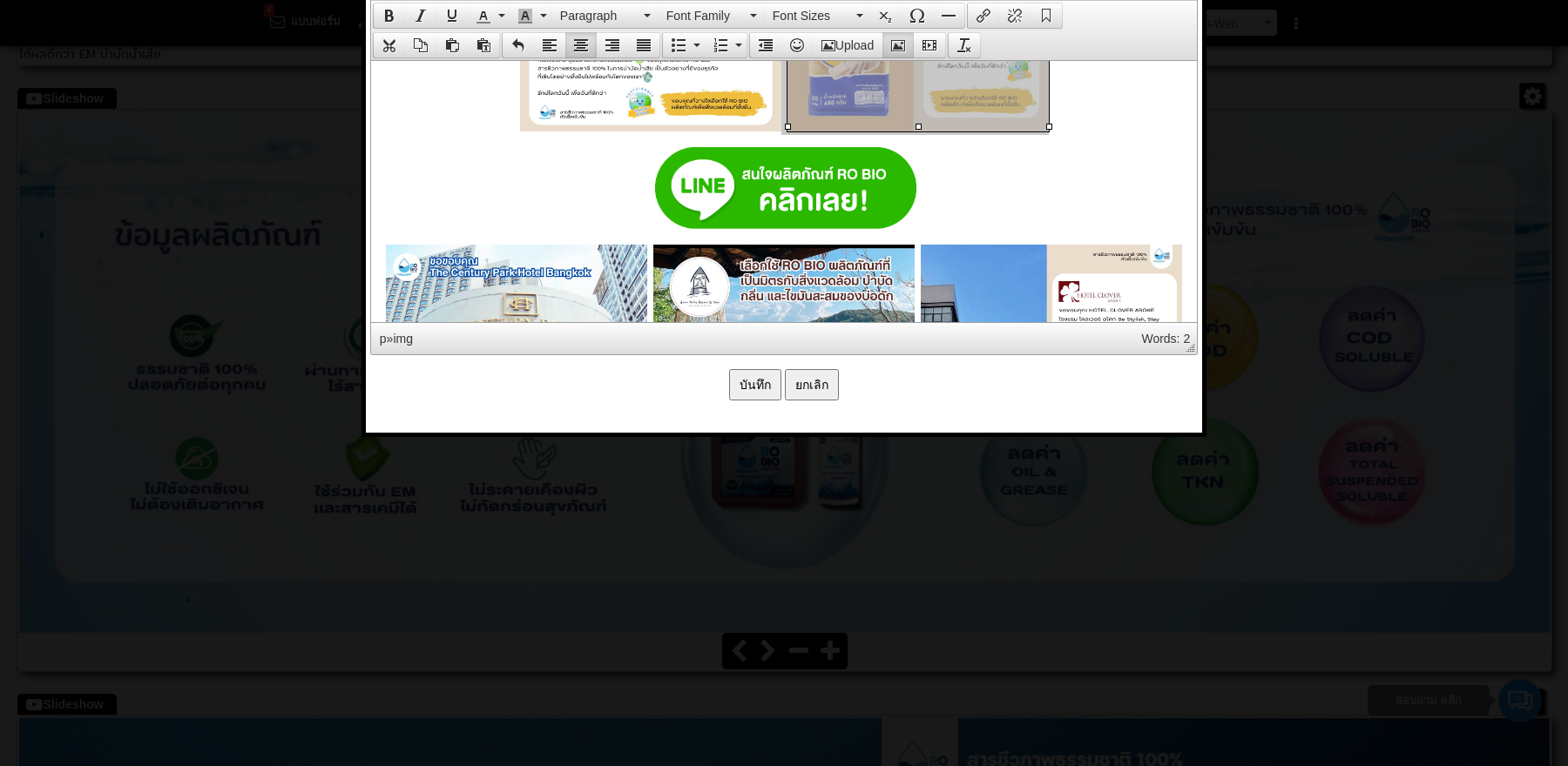
click at [742, 369] on input "บันทึก" at bounding box center [755, 384] width 52 height 31
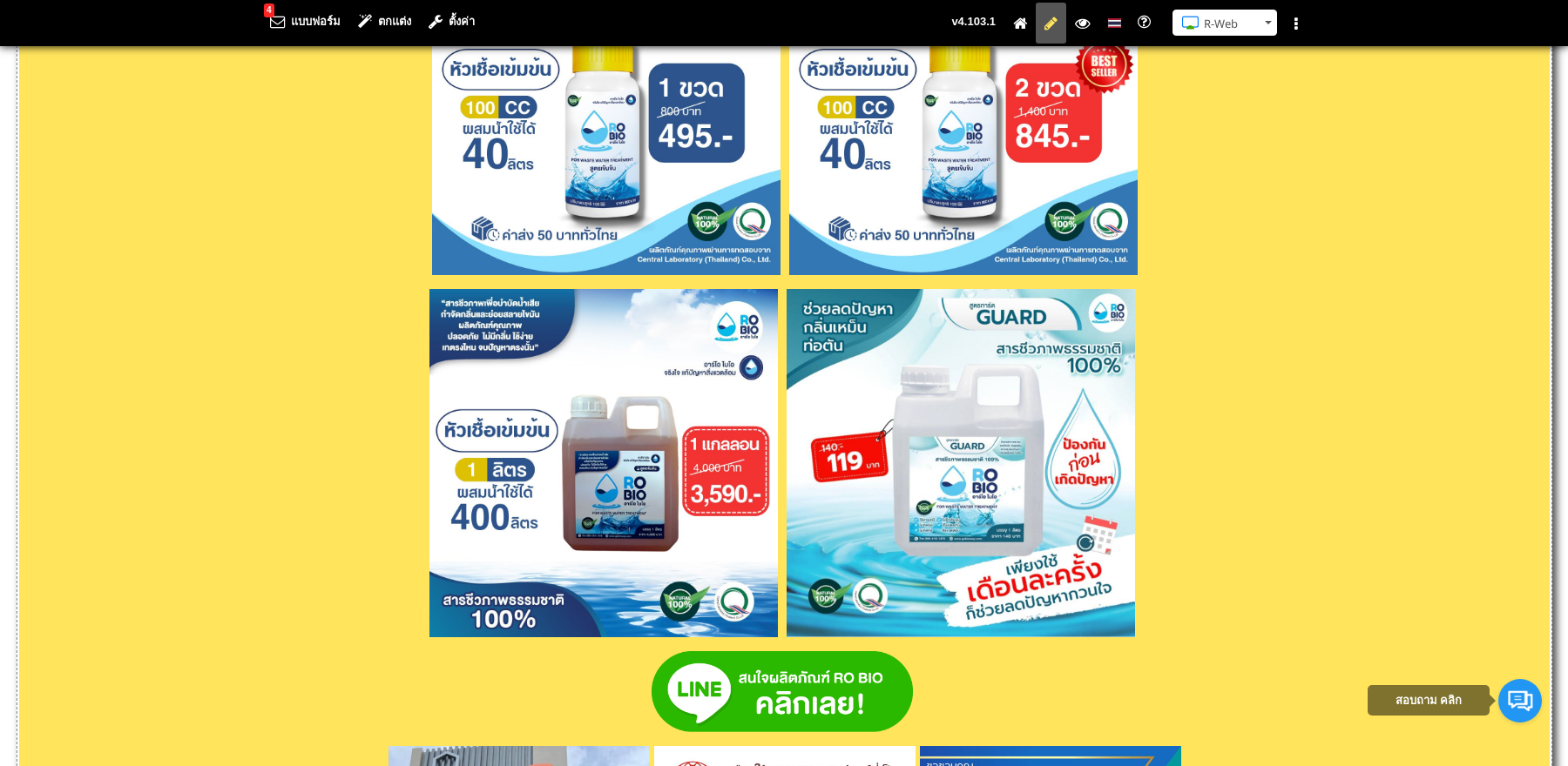
scroll to position [6842, 0]
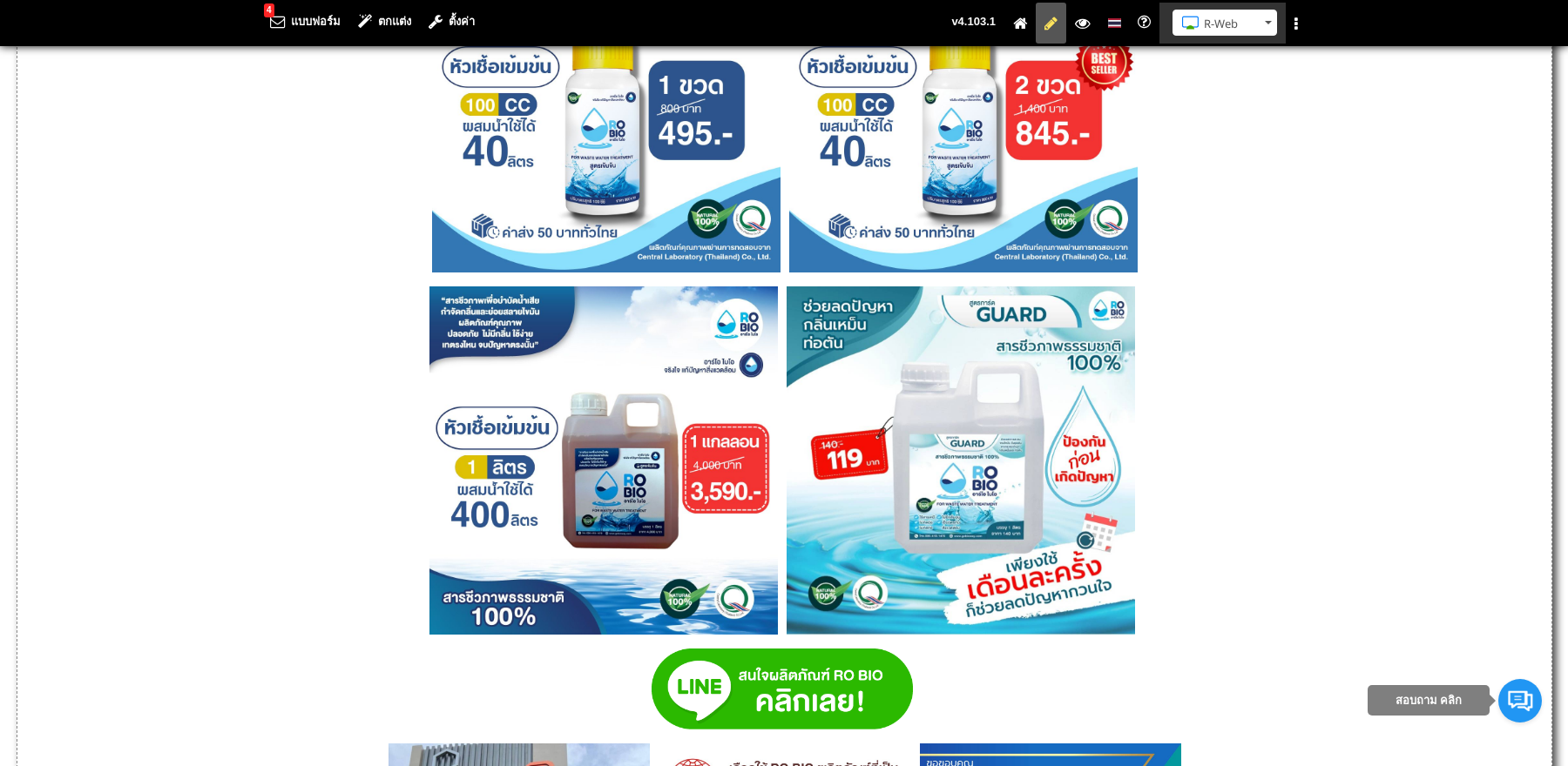
click at [1274, 33] on button "R-Web" at bounding box center [1225, 23] width 104 height 27
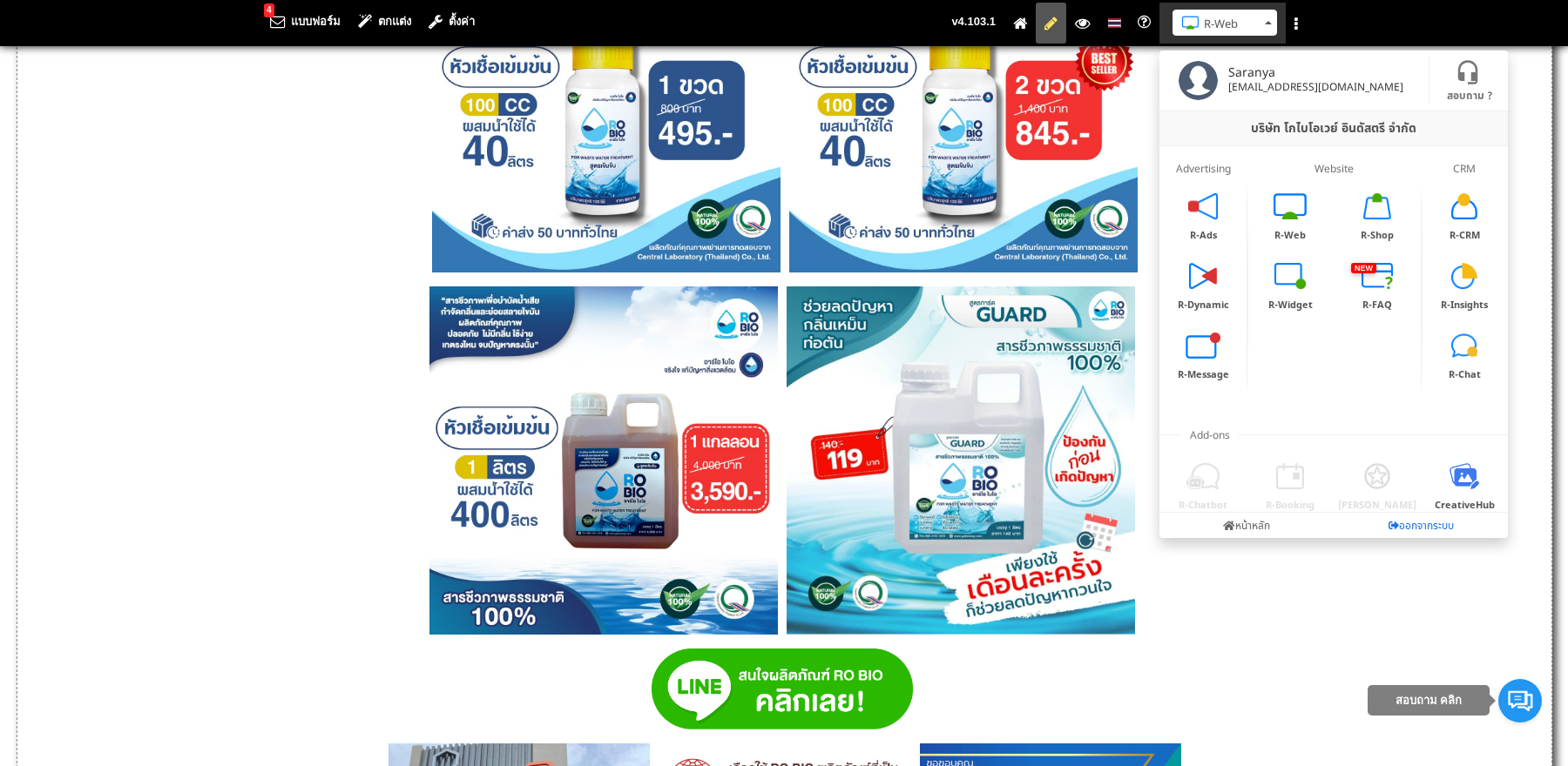
click at [1424, 526] on link "ออกจากระบบ" at bounding box center [1421, 525] width 175 height 26
